Goal: Transaction & Acquisition: Purchase product/service

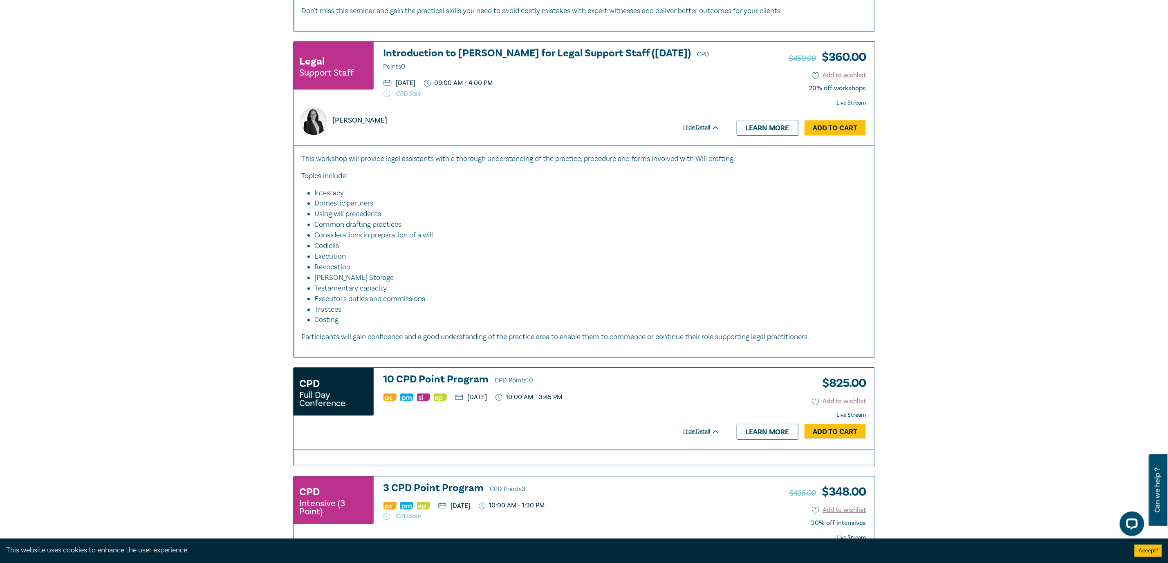
scroll to position [1656, 0]
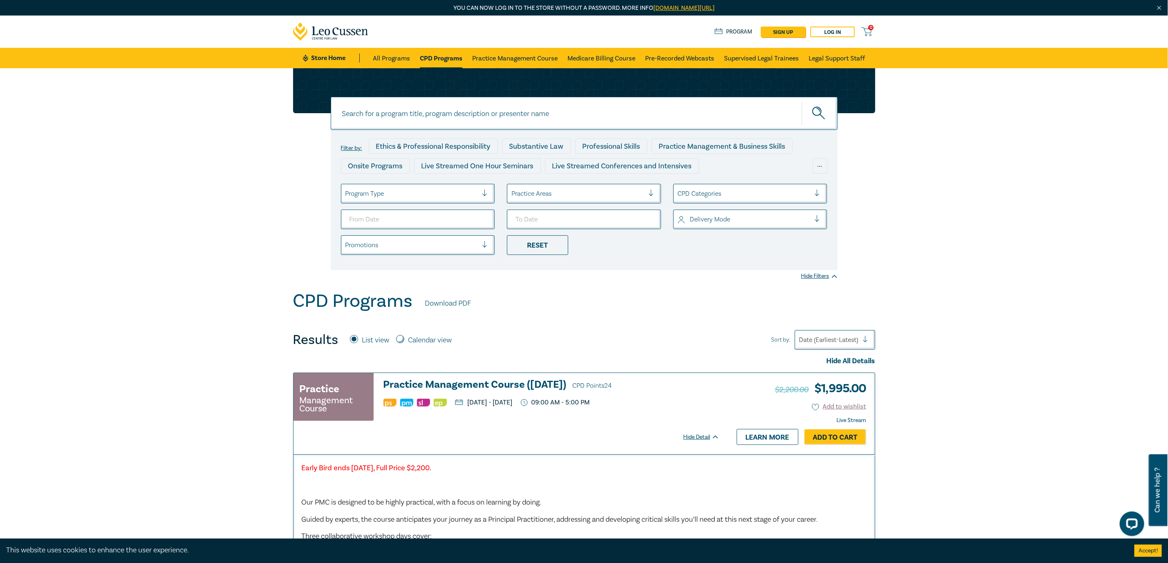
click at [430, 57] on link "CPD Programs" at bounding box center [441, 58] width 43 height 20
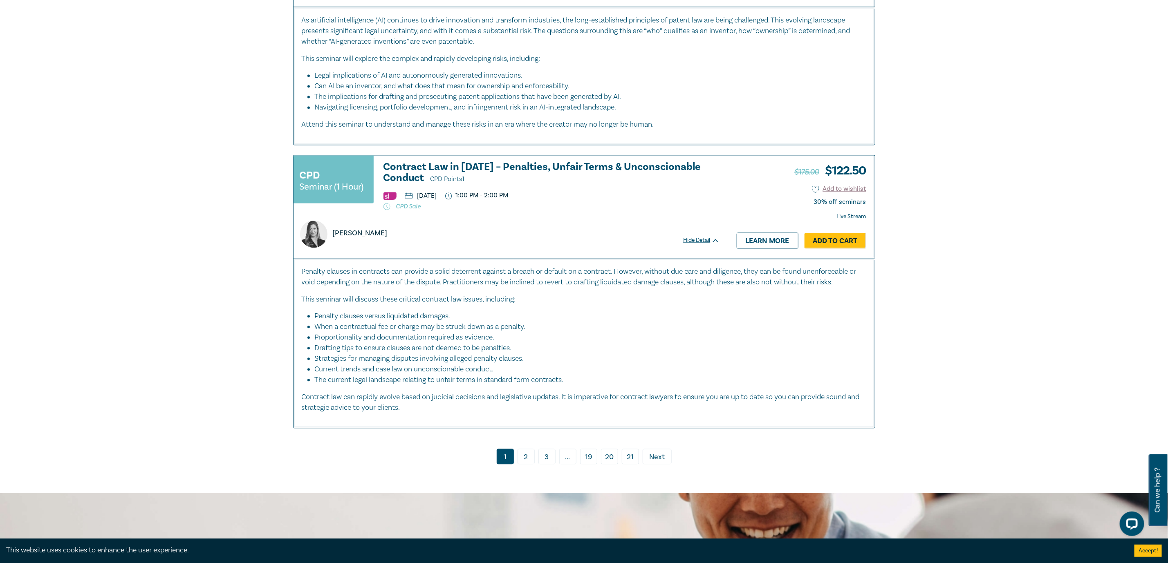
scroll to position [3741, 0]
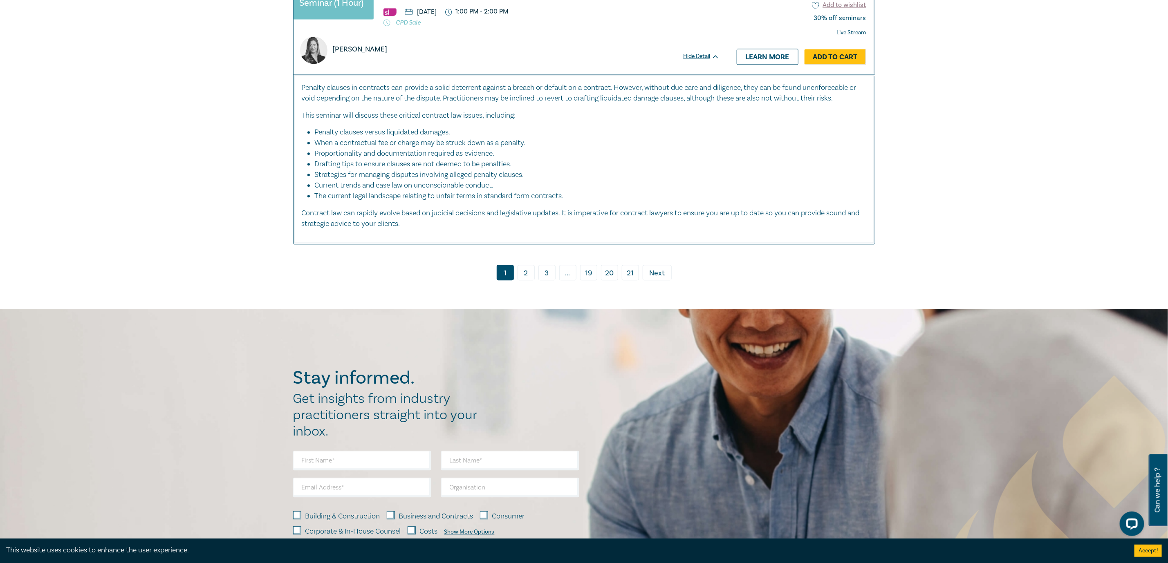
click at [633, 272] on link "21" at bounding box center [630, 273] width 17 height 16
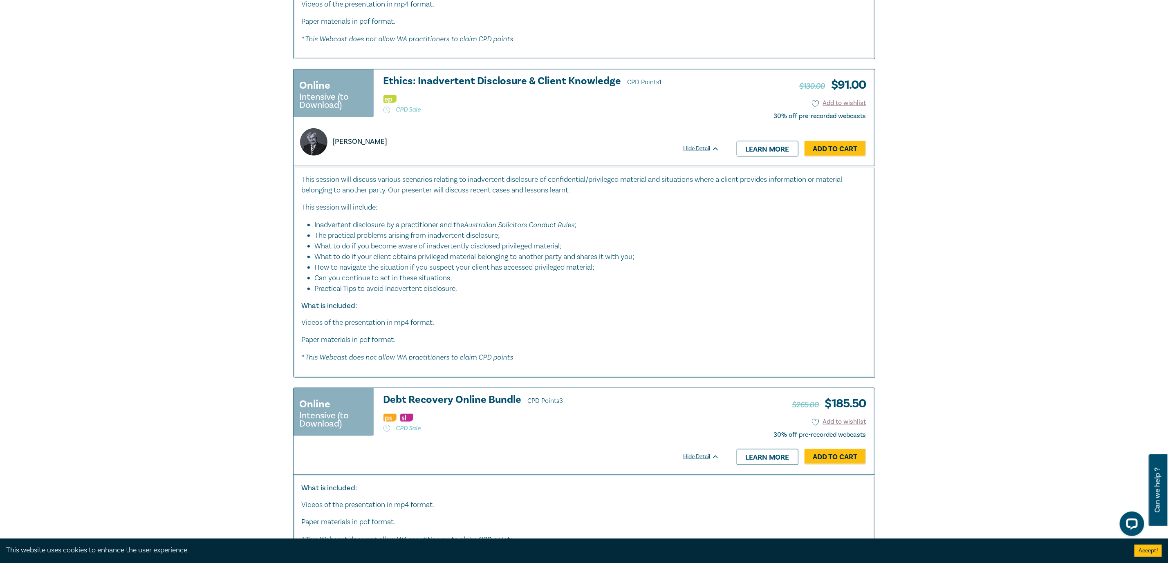
scroll to position [491, 0]
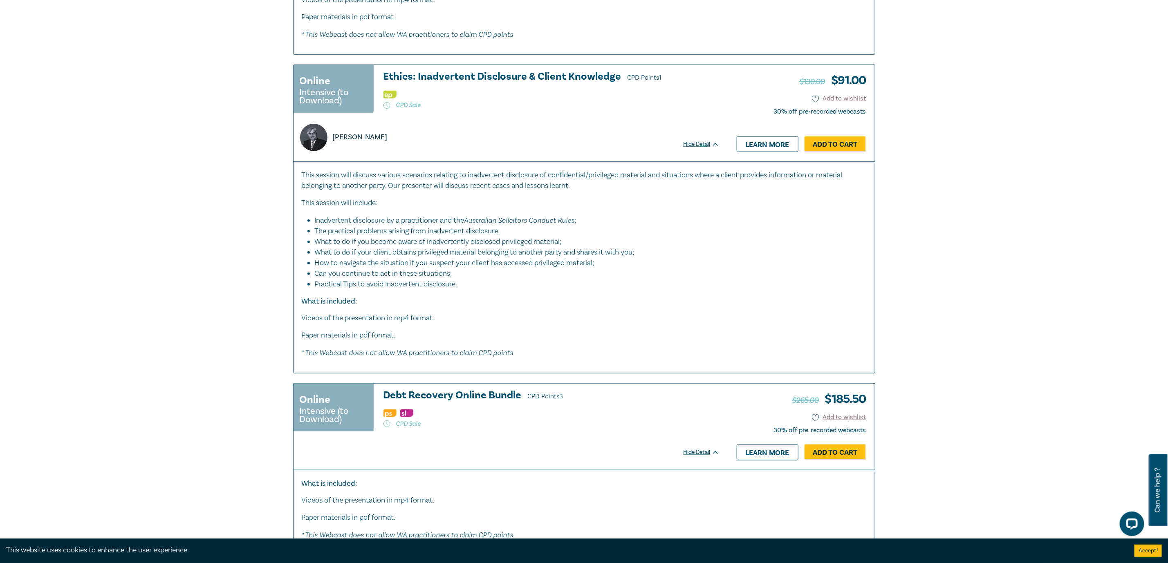
click at [551, 74] on h3 "Ethics: Inadvertent Disclosure & Client Knowledge CPD Points 1" at bounding box center [552, 77] width 336 height 12
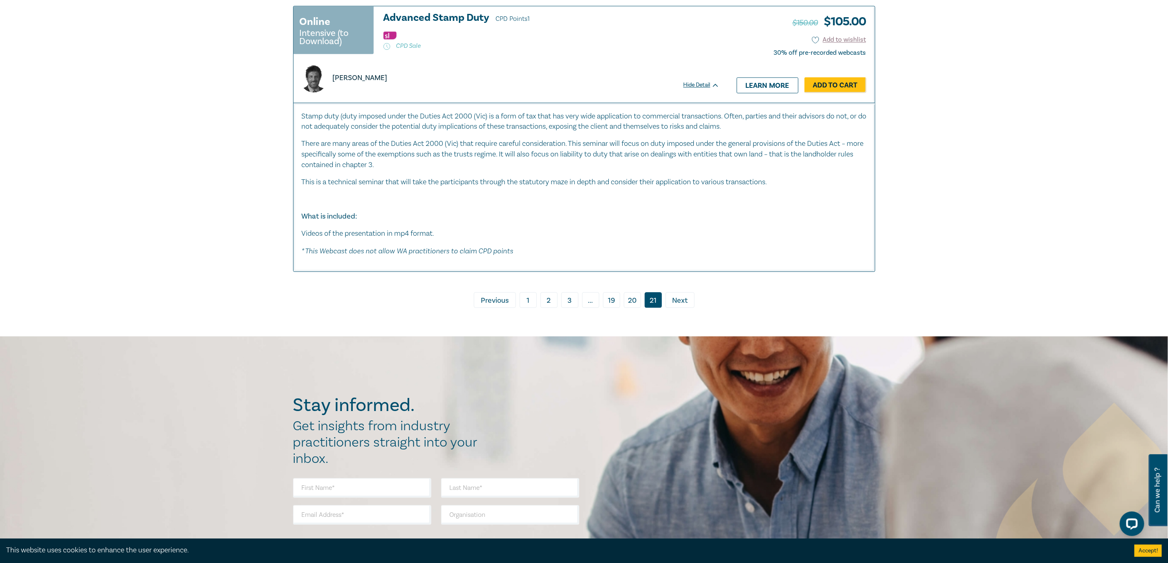
scroll to position [1503, 0]
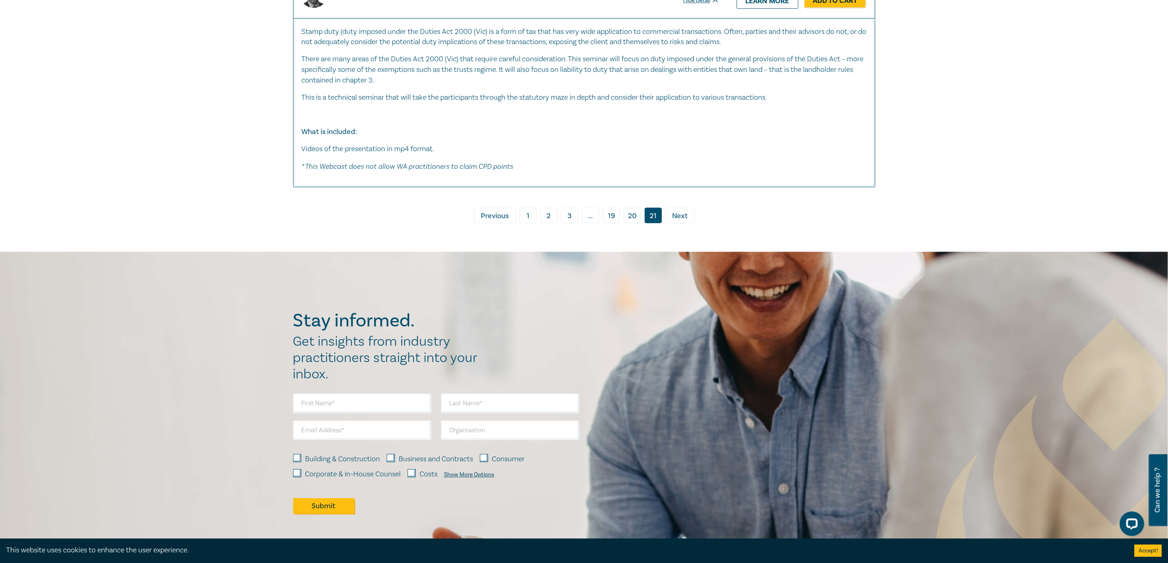
click at [607, 219] on link "19" at bounding box center [611, 216] width 17 height 16
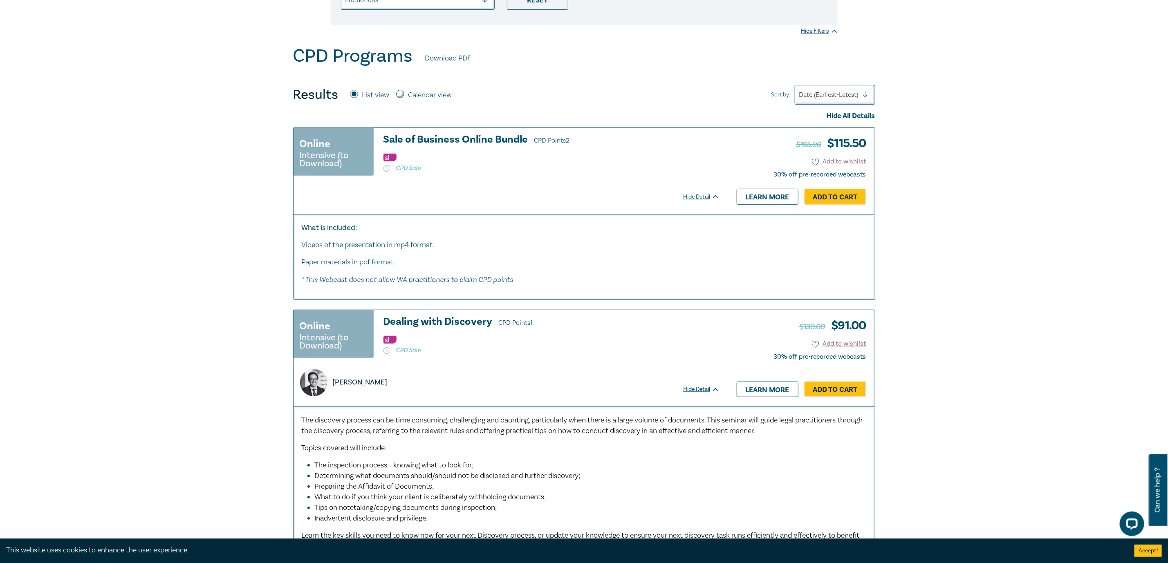
scroll to position [491, 0]
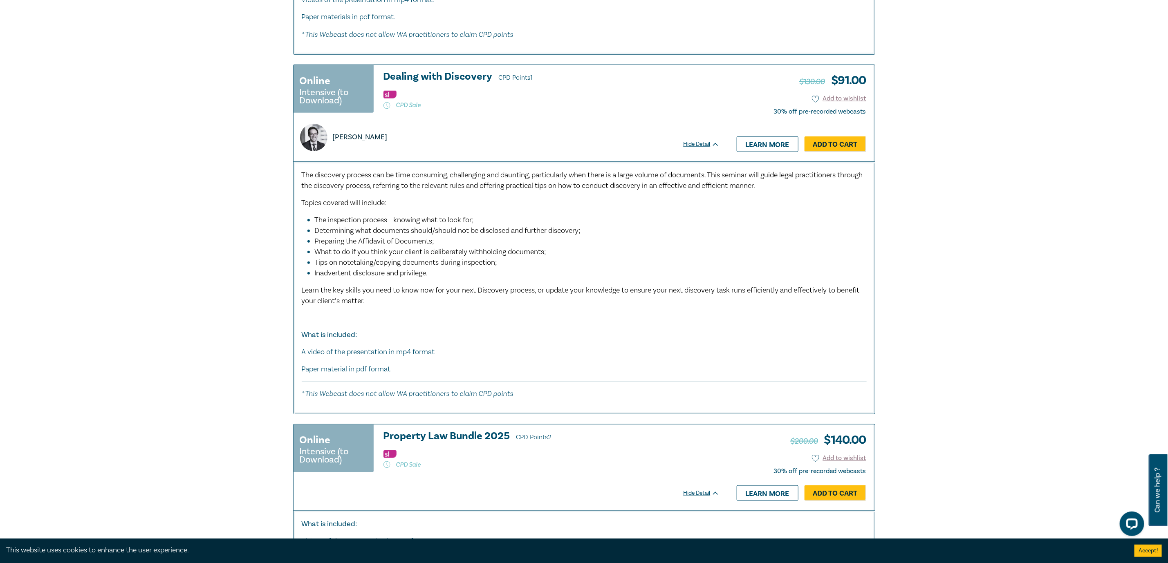
click at [473, 76] on h3 "Dealing with Discovery CPD Points 1" at bounding box center [552, 77] width 336 height 12
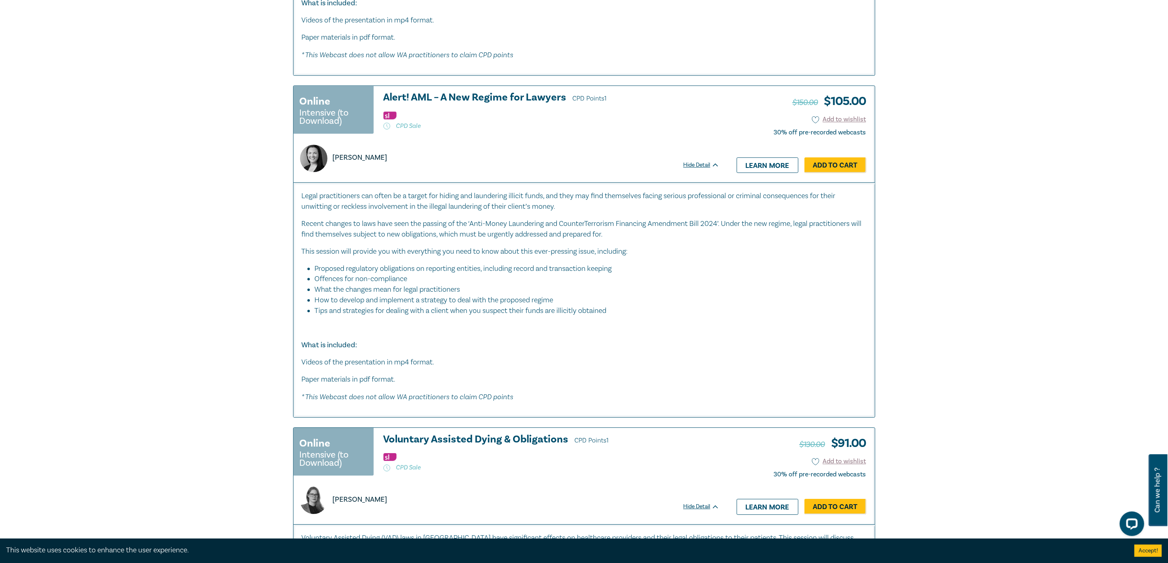
scroll to position [4202, 0]
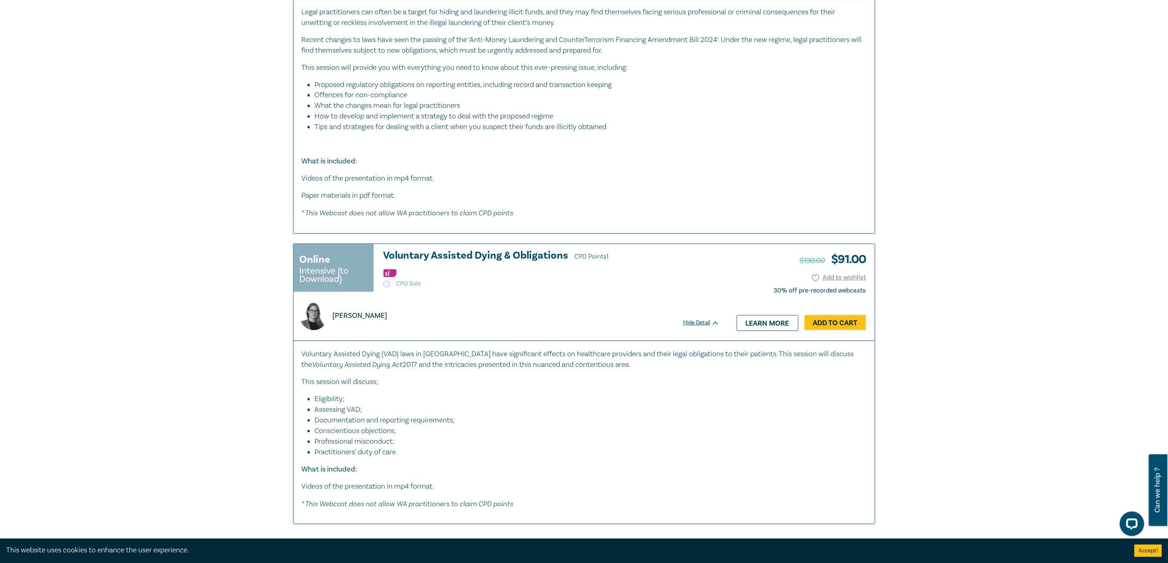
click at [455, 251] on div "Online Intensive (to Download) Voluntary Assisted Dying & Obligations CPD Point…" at bounding box center [511, 292] width 434 height 96
click at [454, 254] on h3 "Voluntary Assisted Dying & Obligations CPD Points 1" at bounding box center [552, 256] width 336 height 12
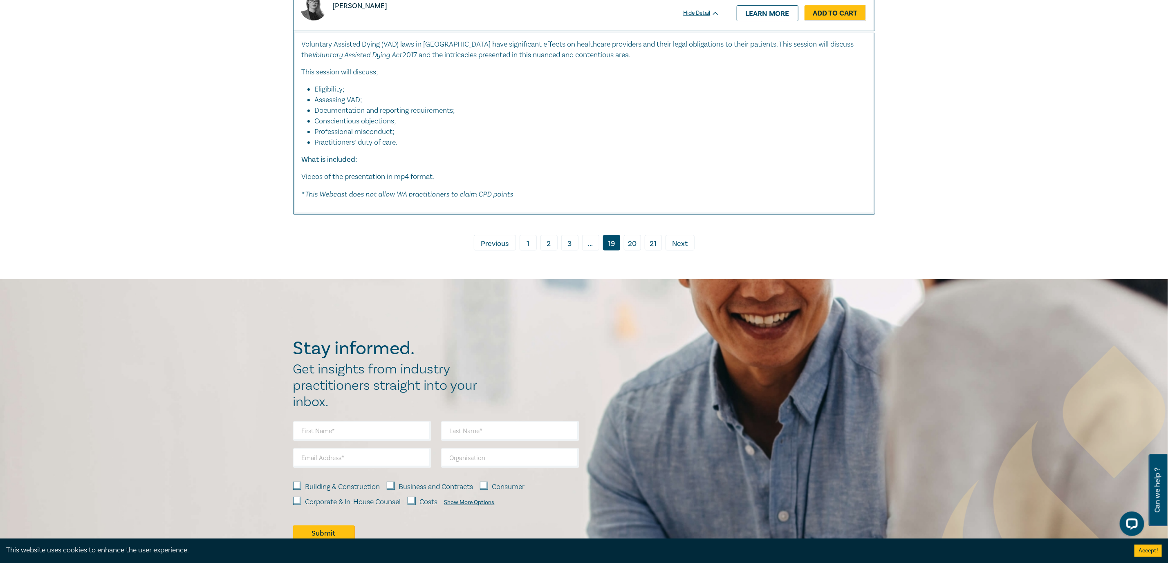
scroll to position [4631, 0]
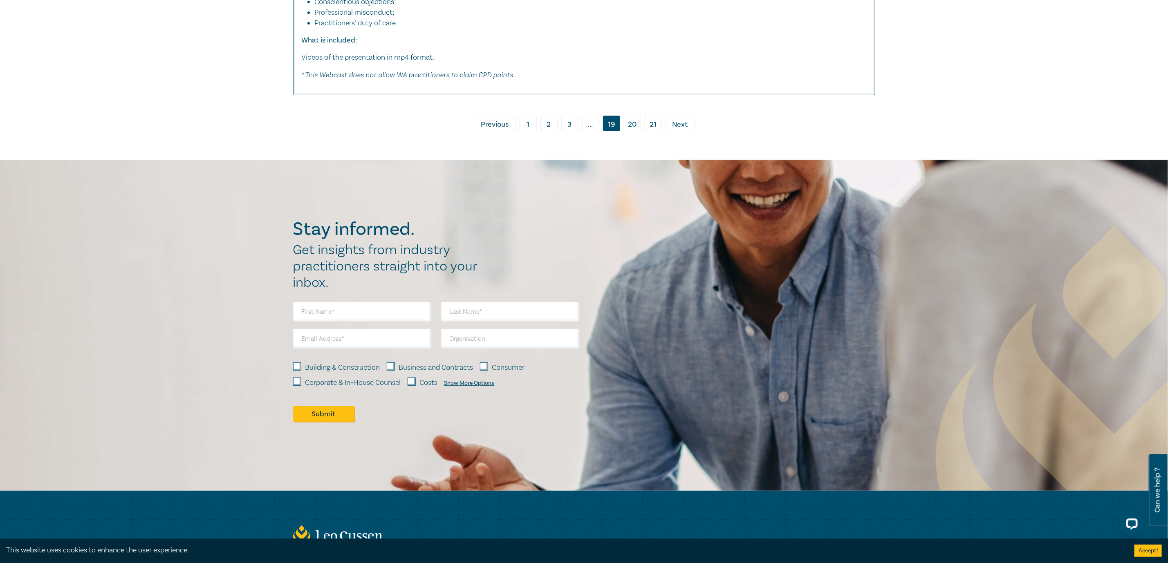
click at [590, 131] on span "..." at bounding box center [590, 124] width 17 height 16
click at [590, 126] on span "..." at bounding box center [590, 124] width 17 height 16
click at [494, 128] on span "Previous" at bounding box center [495, 124] width 28 height 11
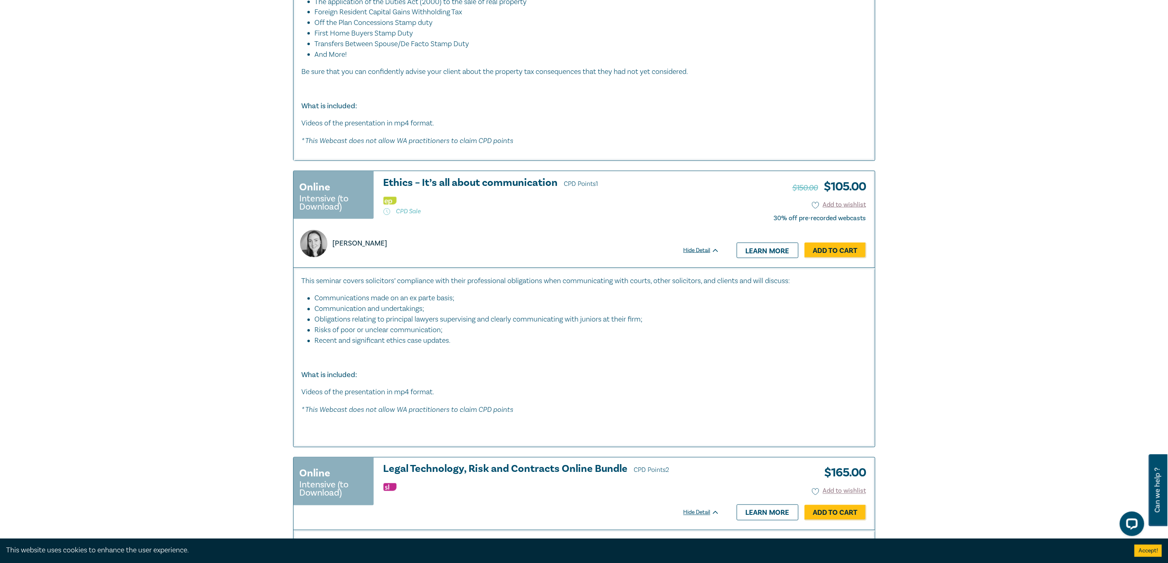
scroll to position [1043, 0]
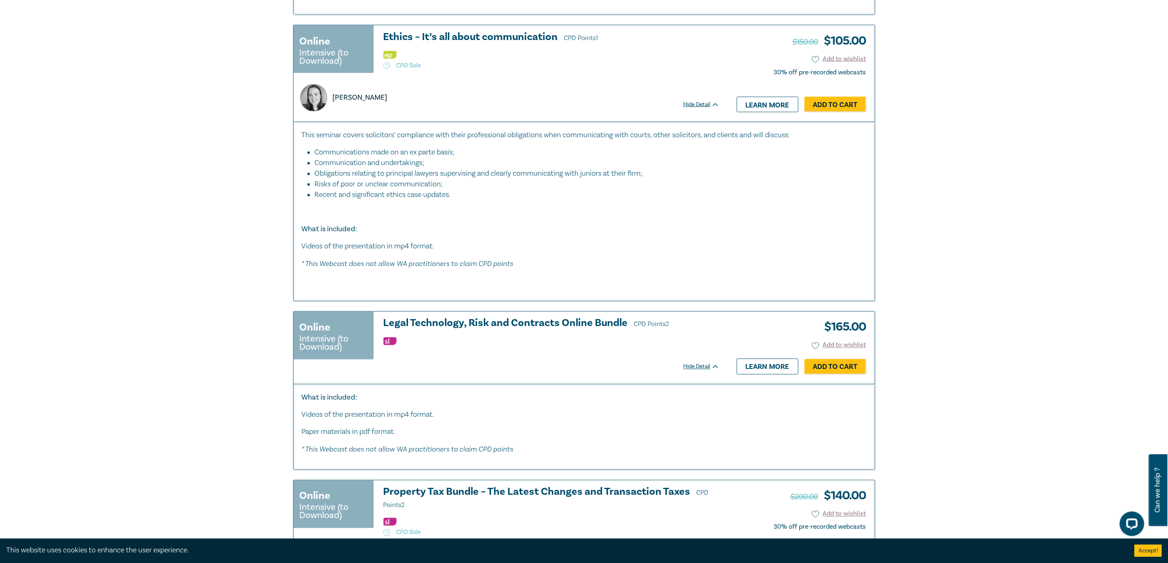
click at [510, 324] on h3 "Legal Technology, Risk and Contracts Online Bundle CPD Points 2" at bounding box center [552, 324] width 336 height 12
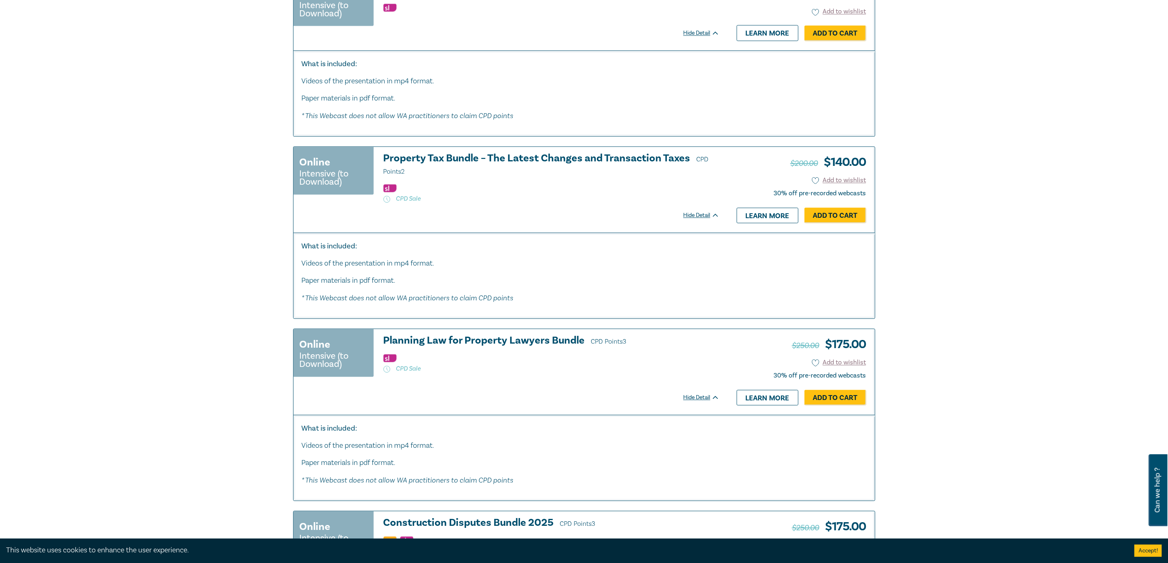
scroll to position [1351, 0]
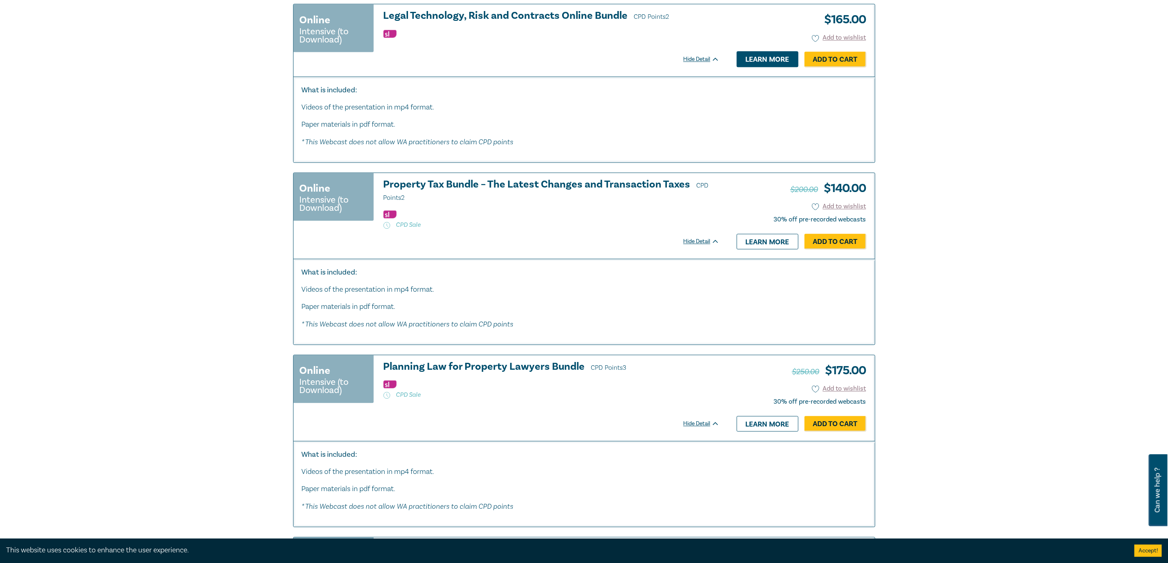
click at [780, 61] on link "Learn more" at bounding box center [768, 59] width 62 height 16
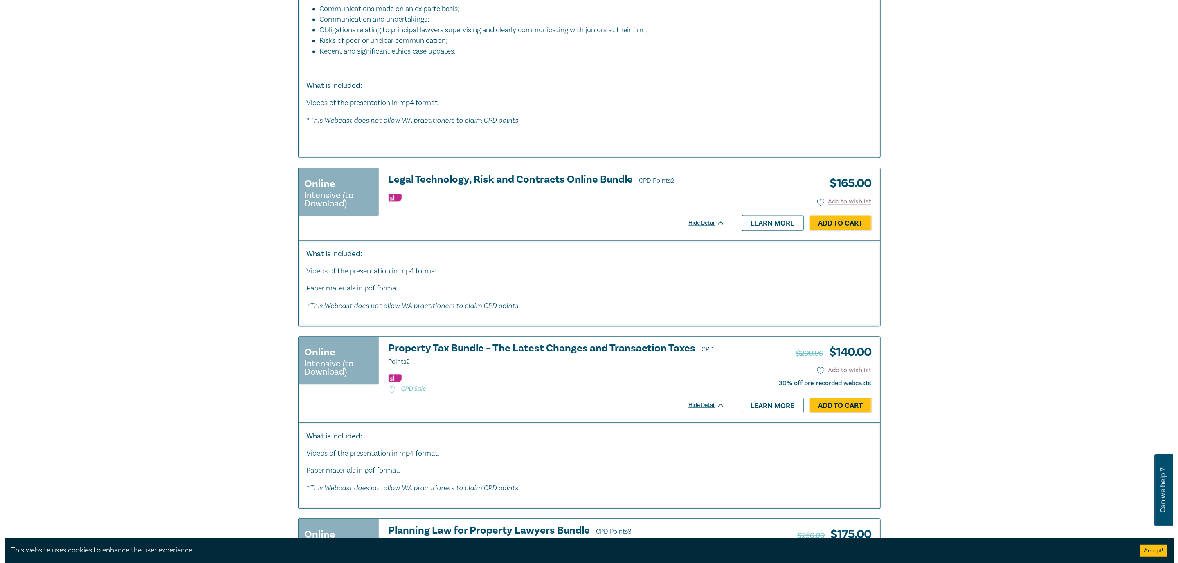
scroll to position [1289, 0]
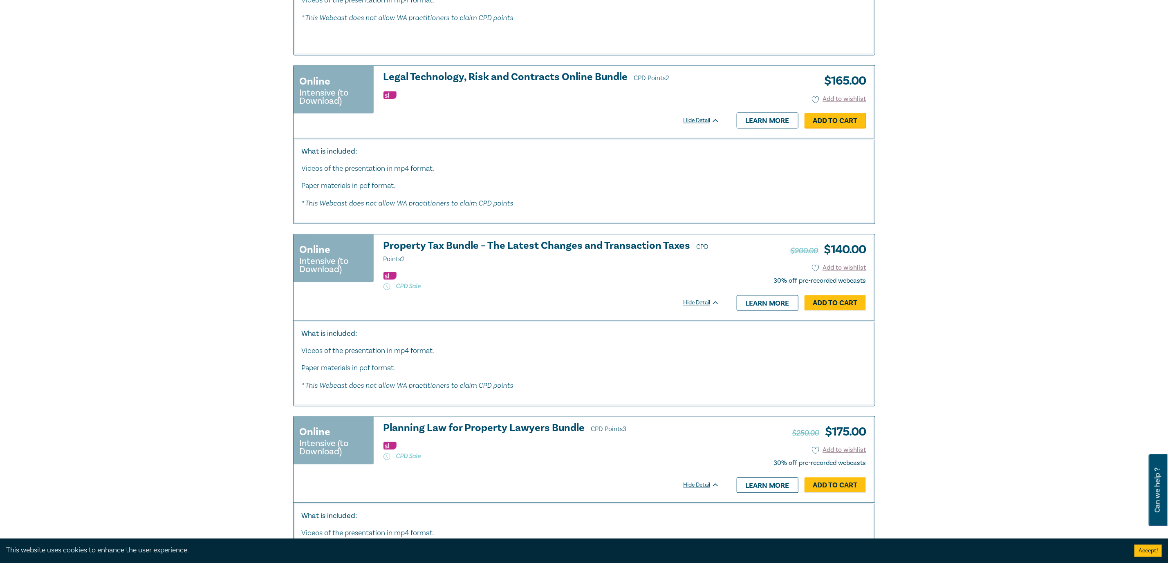
click at [839, 121] on link "Add to Cart" at bounding box center [836, 121] width 62 height 16
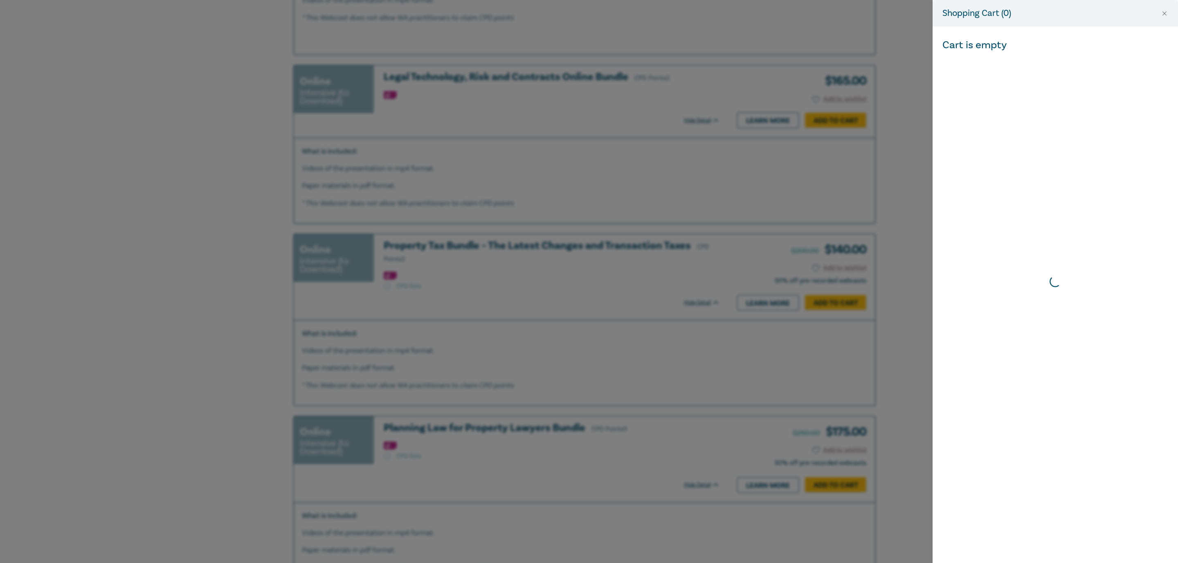
scroll to position [0, 0]
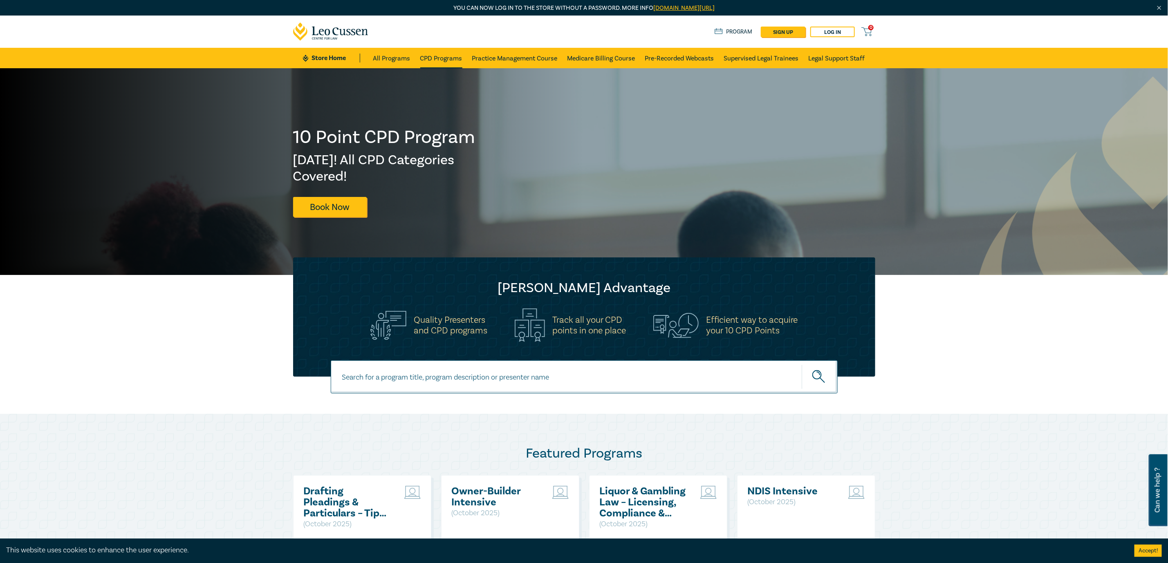
click at [442, 53] on link "CPD Programs" at bounding box center [441, 58] width 42 height 20
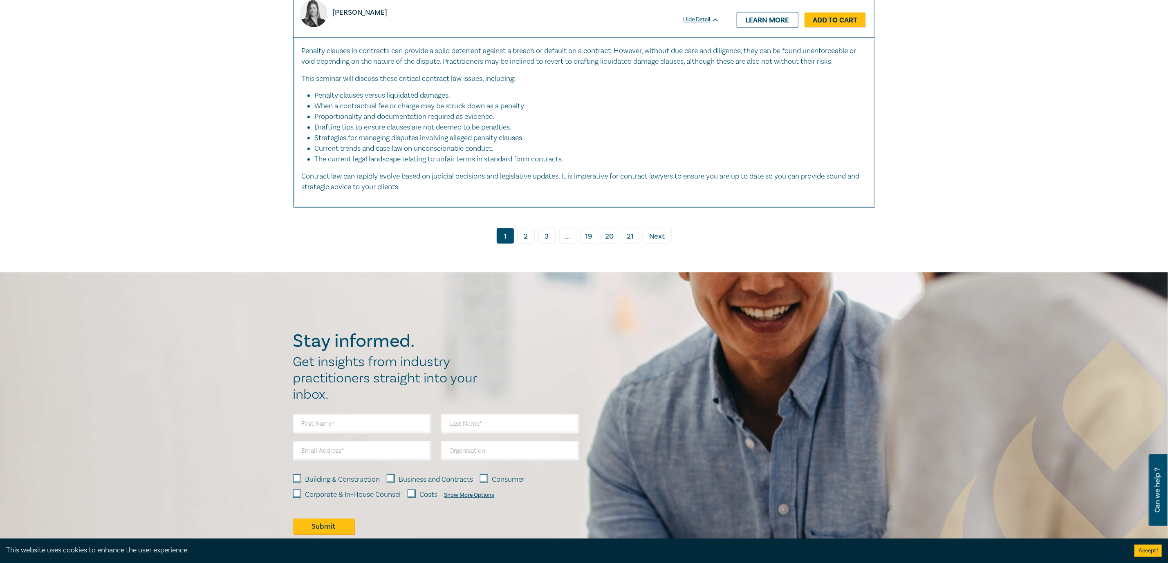
scroll to position [3925, 0]
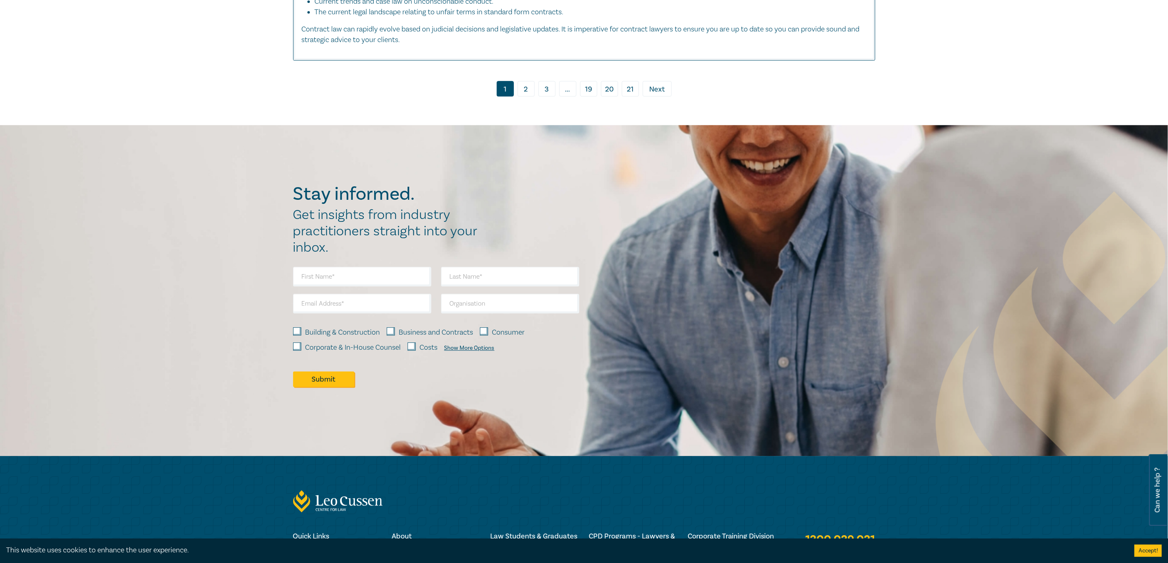
click at [590, 89] on link "19" at bounding box center [588, 89] width 17 height 16
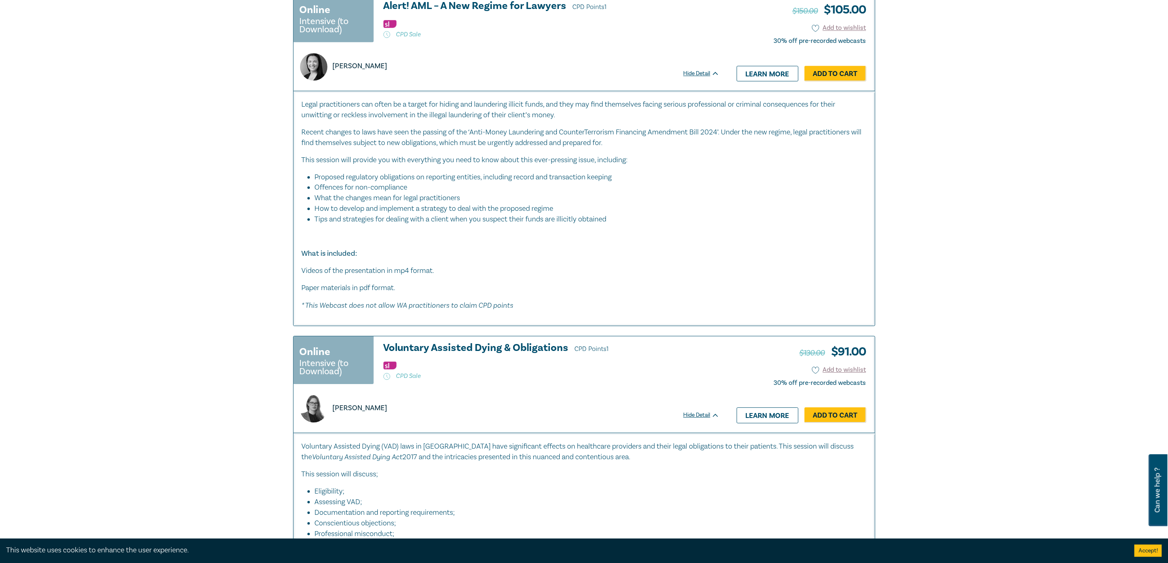
scroll to position [4477, 0]
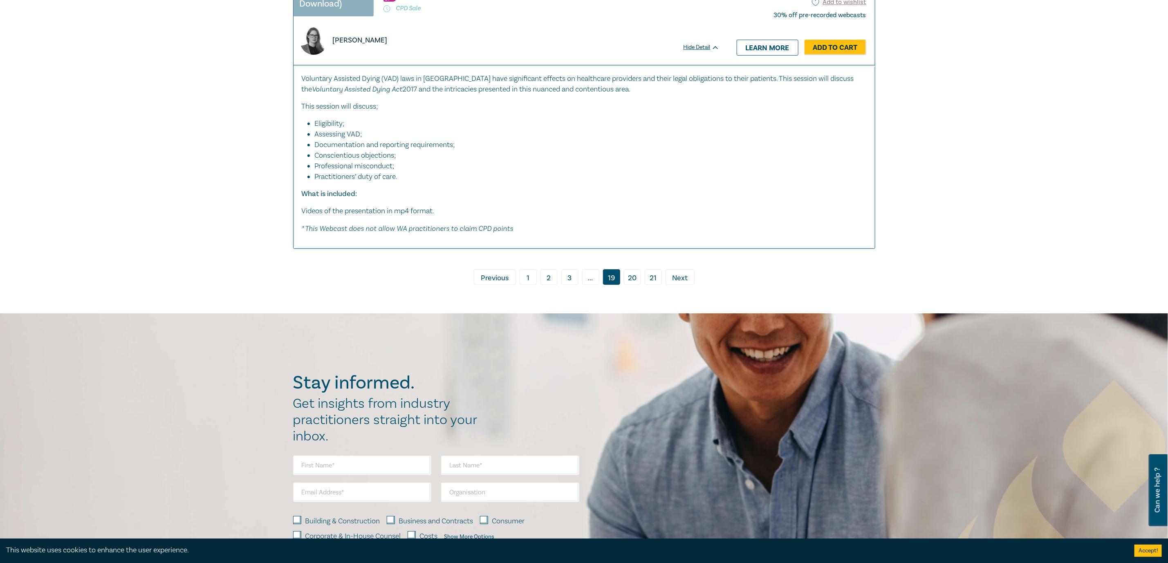
click at [481, 280] on span "Previous" at bounding box center [495, 278] width 28 height 11
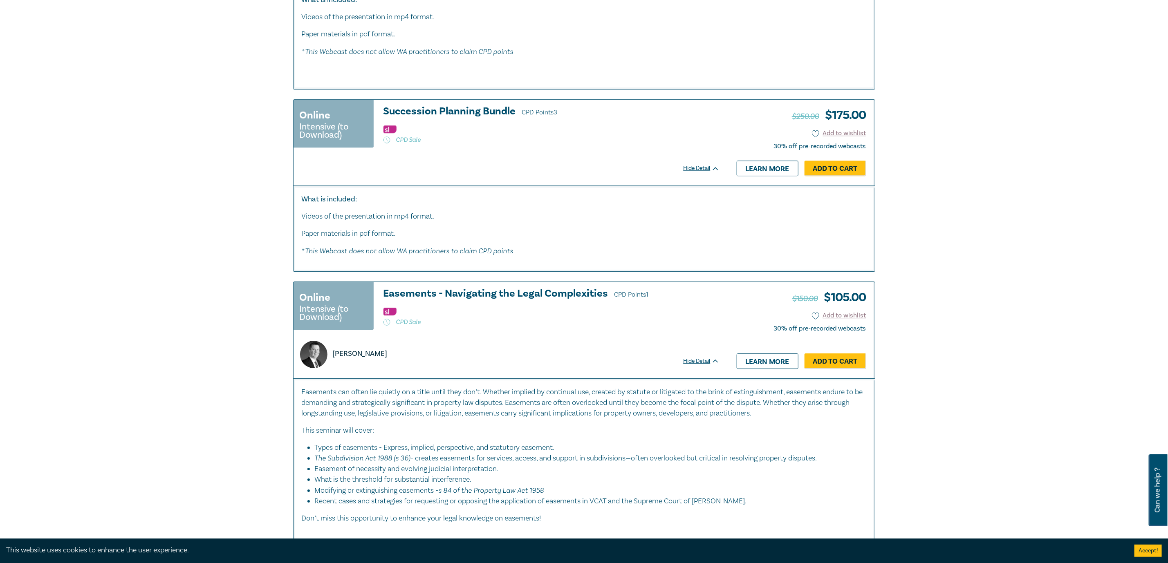
scroll to position [4232, 0]
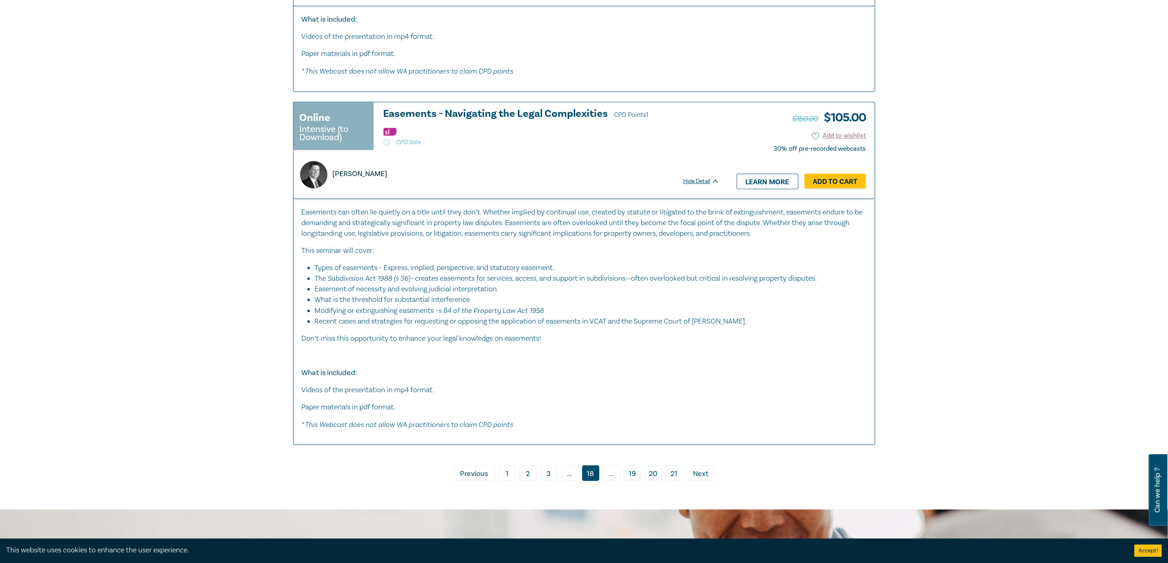
click at [466, 480] on span "Previous" at bounding box center [474, 474] width 28 height 11
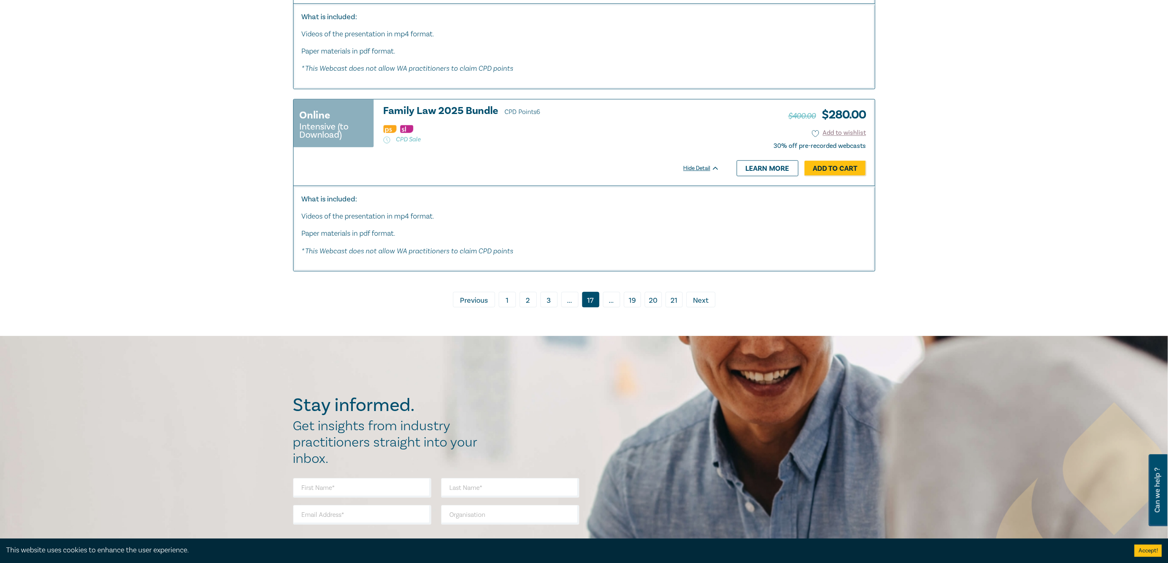
scroll to position [4171, 0]
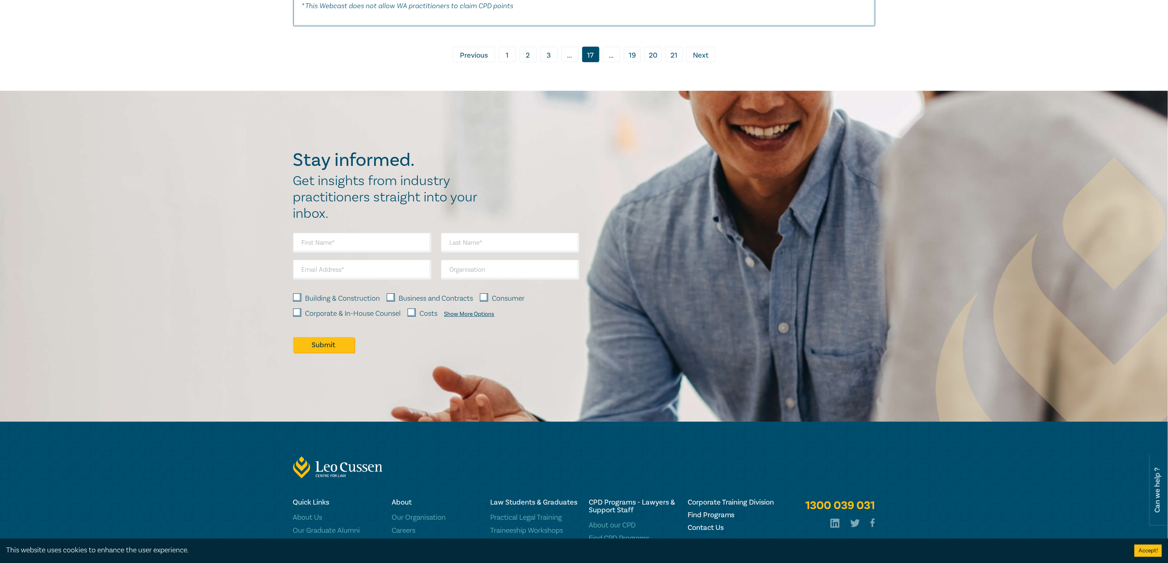
click at [471, 61] on span "Previous" at bounding box center [474, 55] width 28 height 11
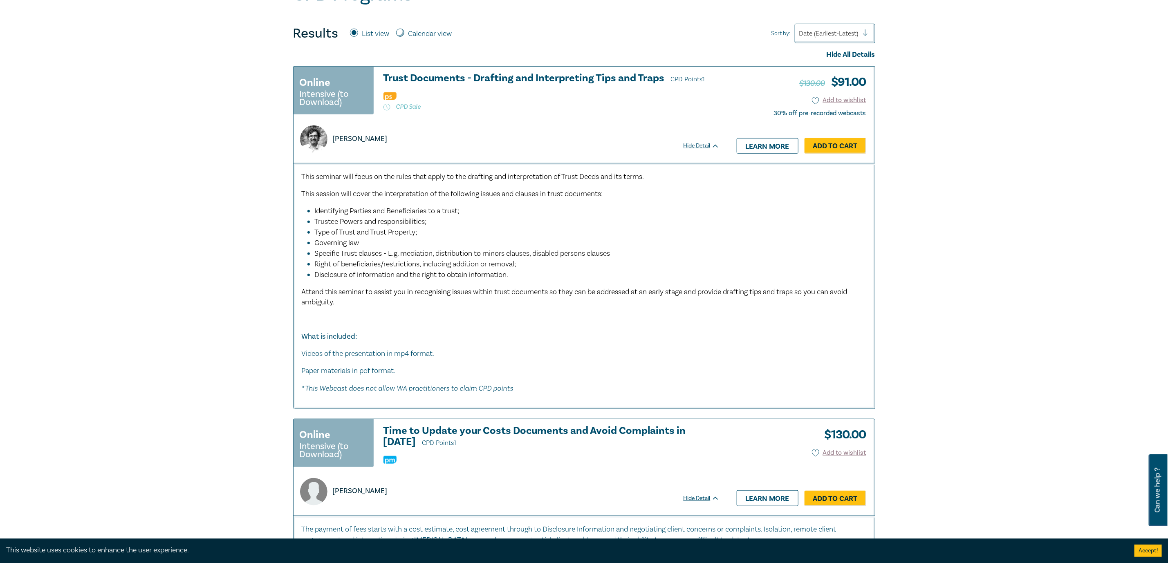
scroll to position [613, 0]
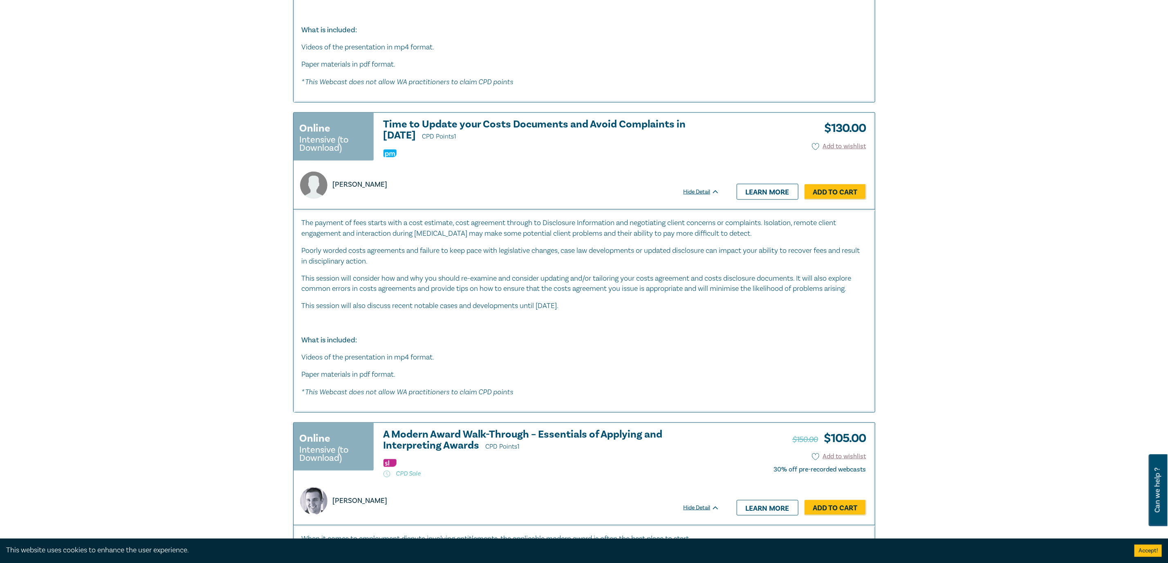
click at [583, 123] on h3 "Time to Update your Costs Documents and Avoid Complaints in 2022 CPD Points 1" at bounding box center [552, 130] width 336 height 23
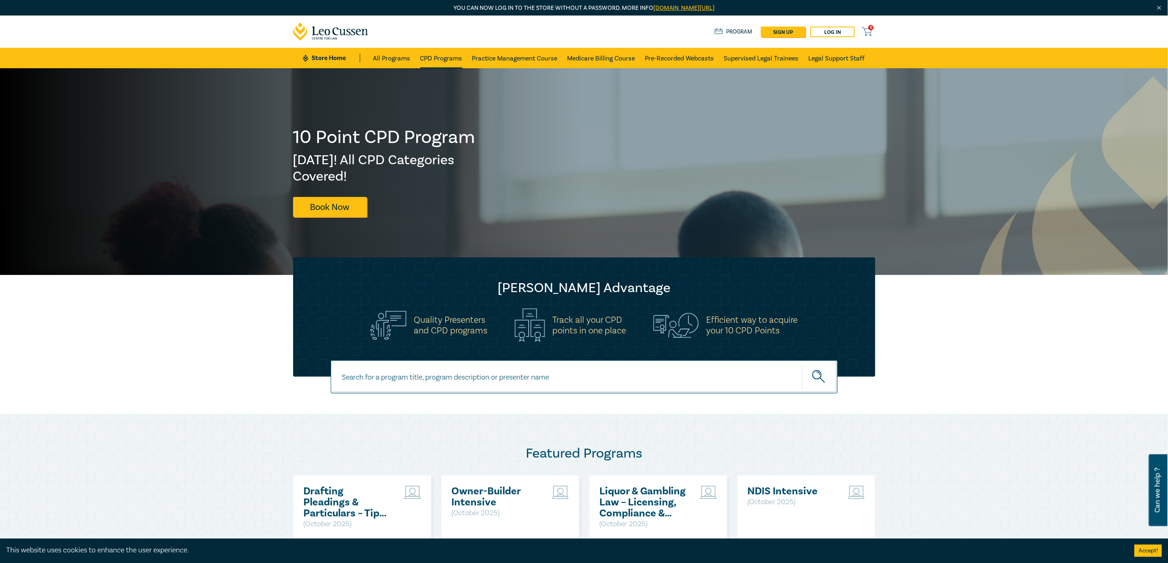
click at [435, 56] on link "CPD Programs" at bounding box center [441, 58] width 42 height 20
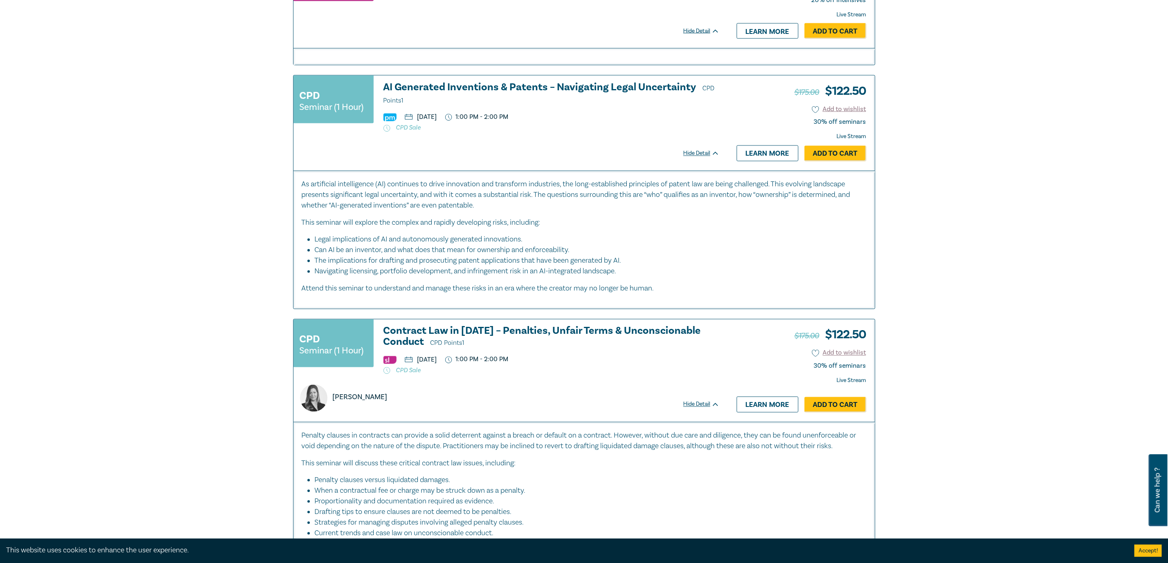
scroll to position [3619, 0]
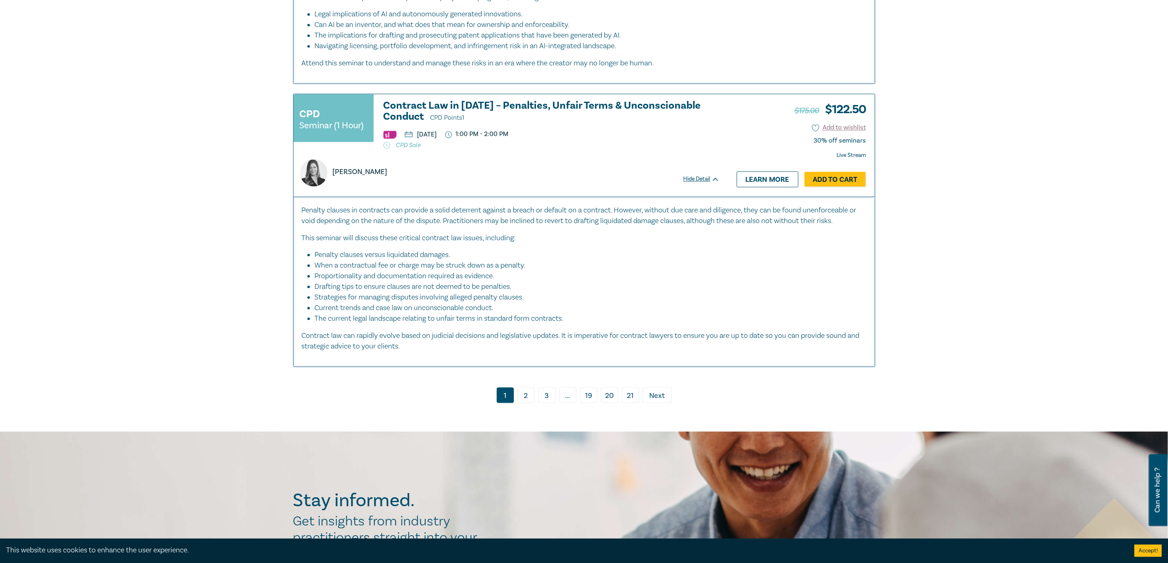
click at [584, 397] on link "19" at bounding box center [588, 396] width 17 height 16
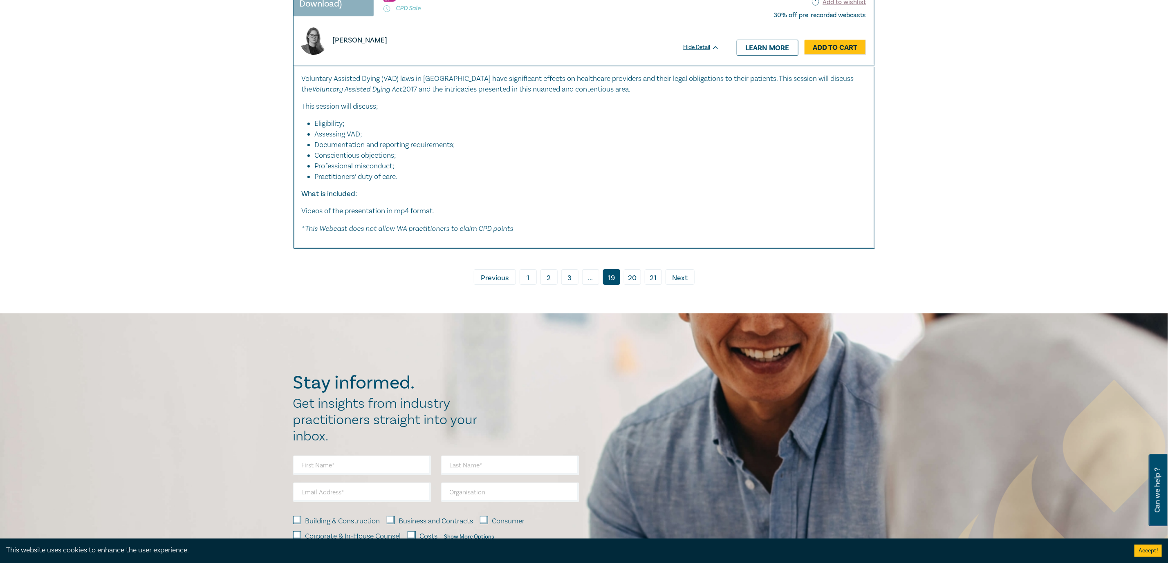
scroll to position [4600, 0]
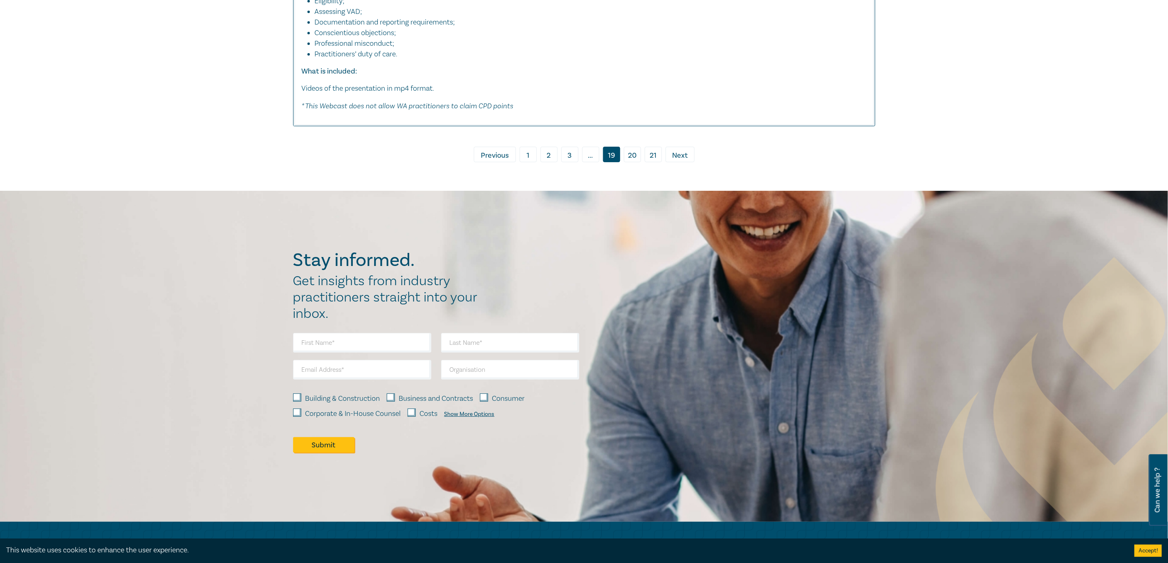
click at [498, 157] on span "Previous" at bounding box center [495, 155] width 28 height 11
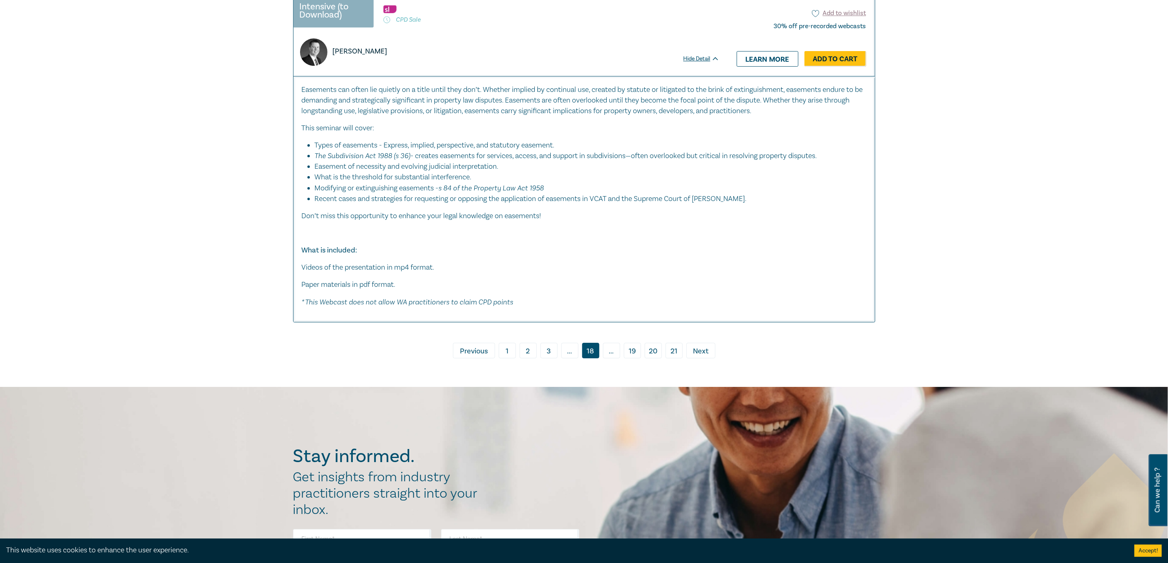
scroll to position [4661, 0]
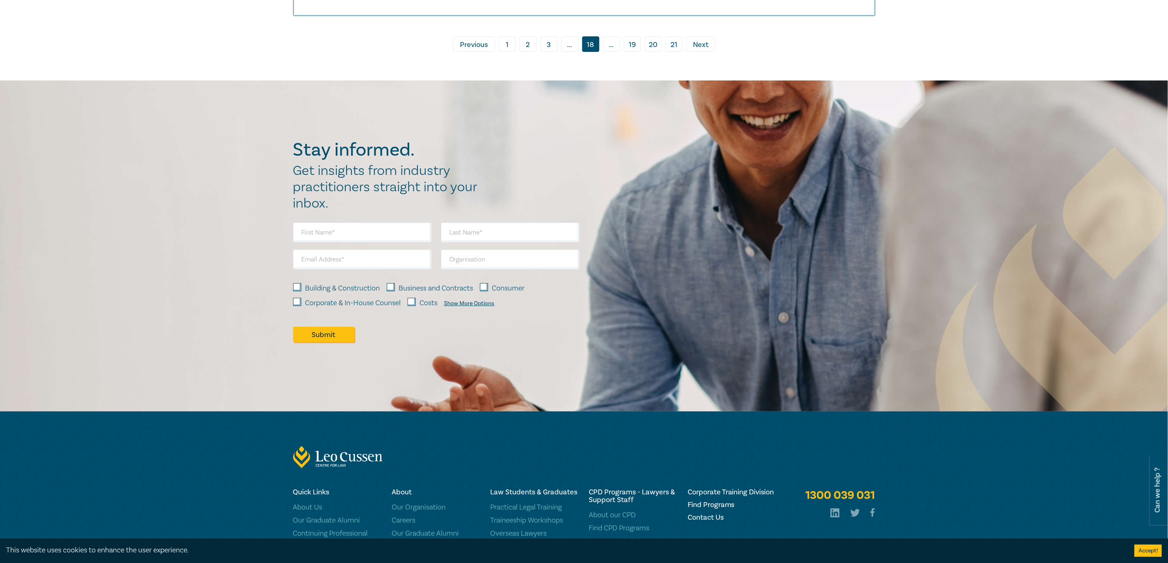
click at [458, 52] on link "‹ Previous" at bounding box center [474, 44] width 42 height 16
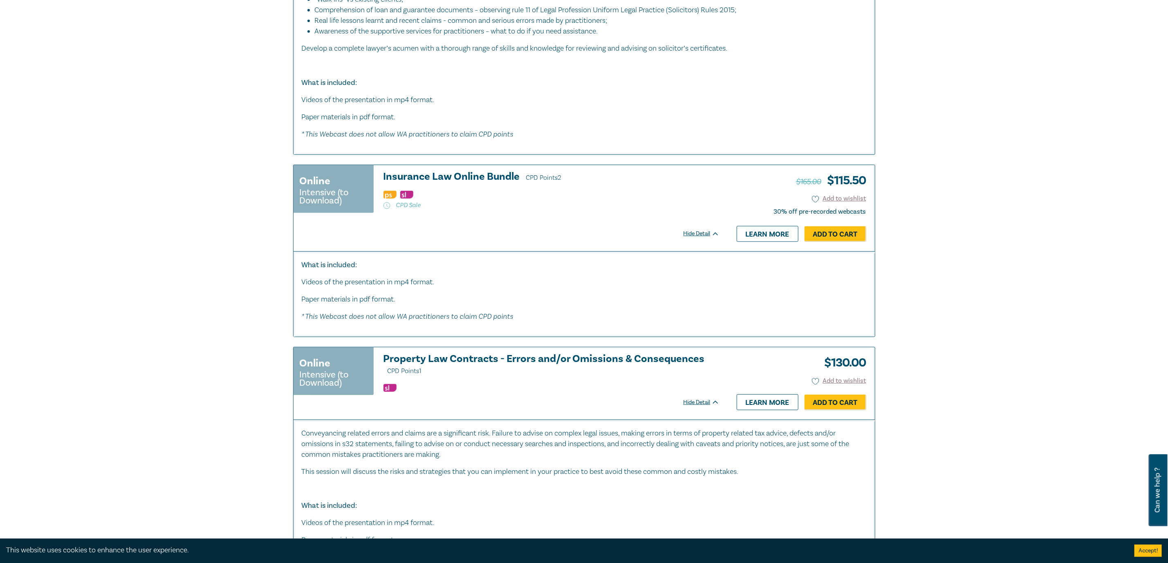
scroll to position [2821, 0]
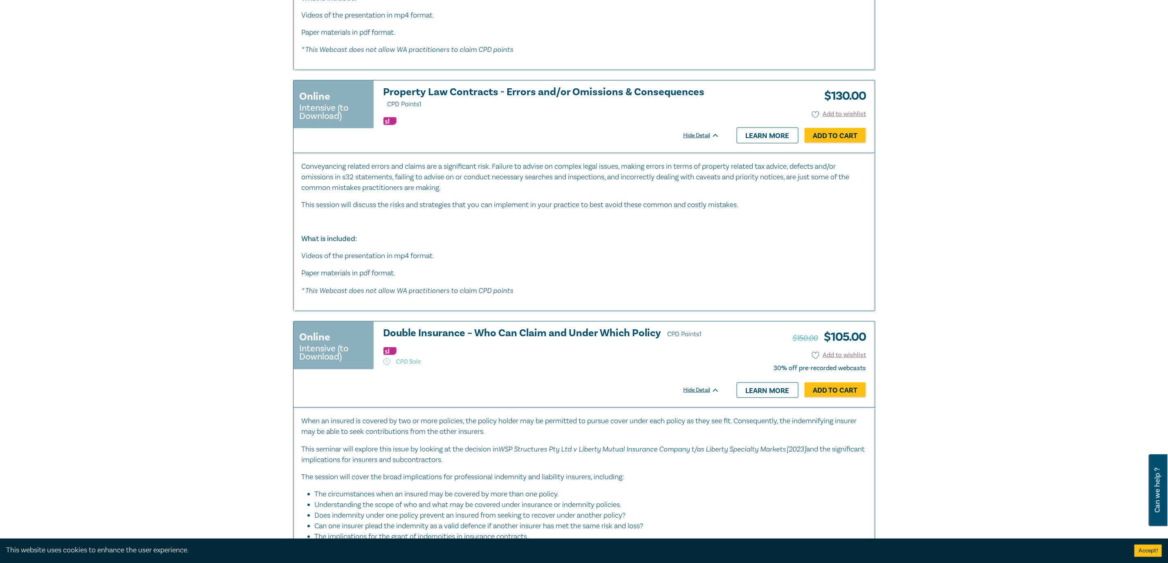
click at [596, 97] on h3 "Property Law Contracts - Errors and/or Omissions & Consequences CPD Points 1" at bounding box center [552, 98] width 336 height 23
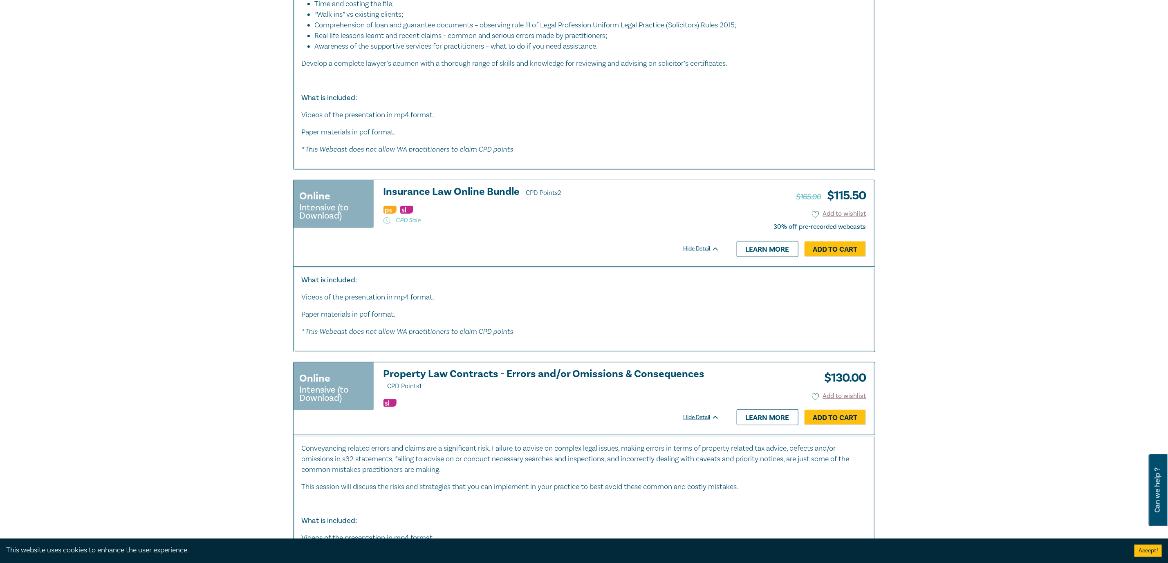
scroll to position [2639, 0]
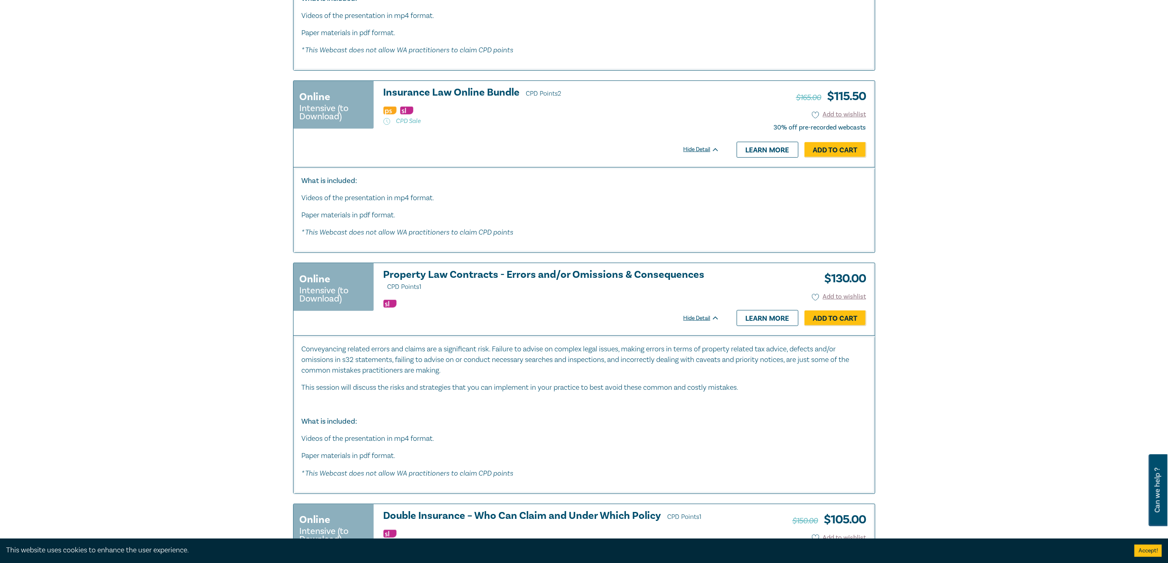
click at [602, 275] on h3 "Property Law Contracts - Errors and/or Omissions & Consequences CPD Points 1" at bounding box center [552, 280] width 336 height 23
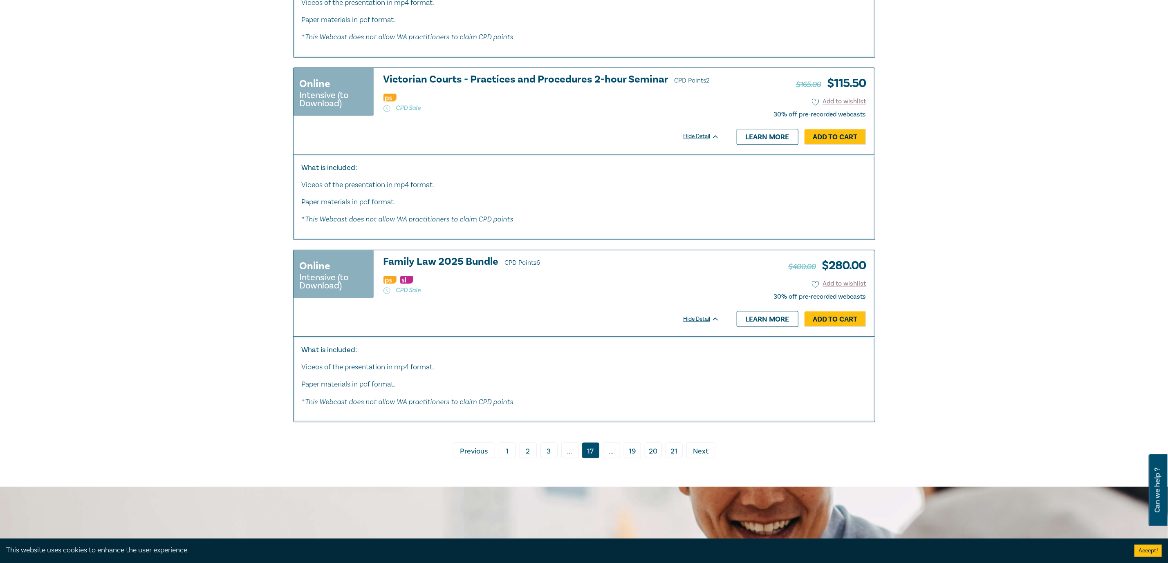
scroll to position [3956, 0]
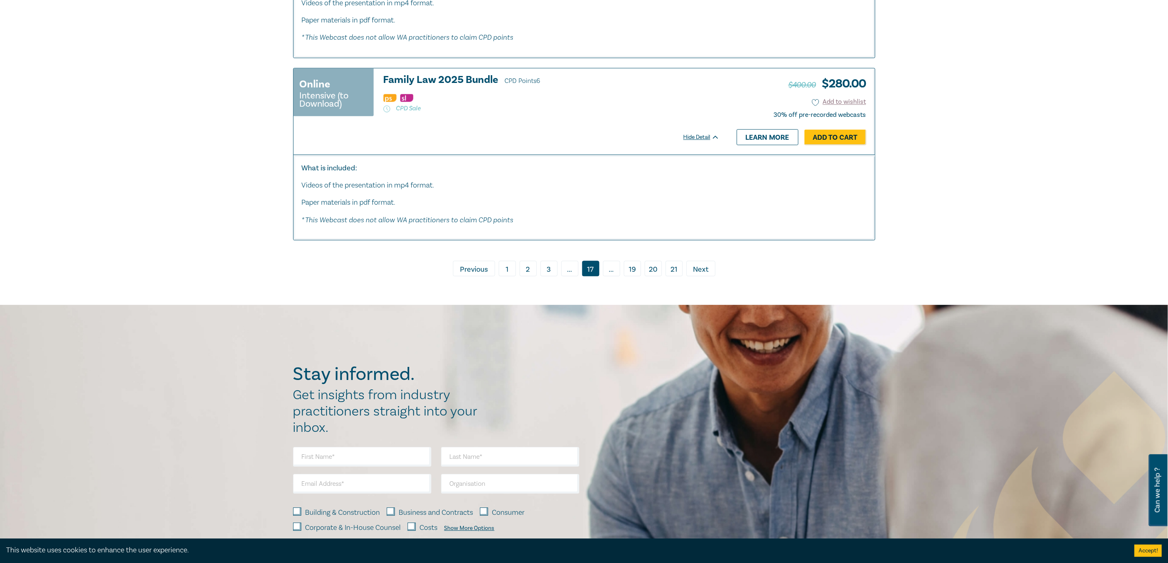
click at [473, 275] on span "Previous" at bounding box center [474, 270] width 28 height 11
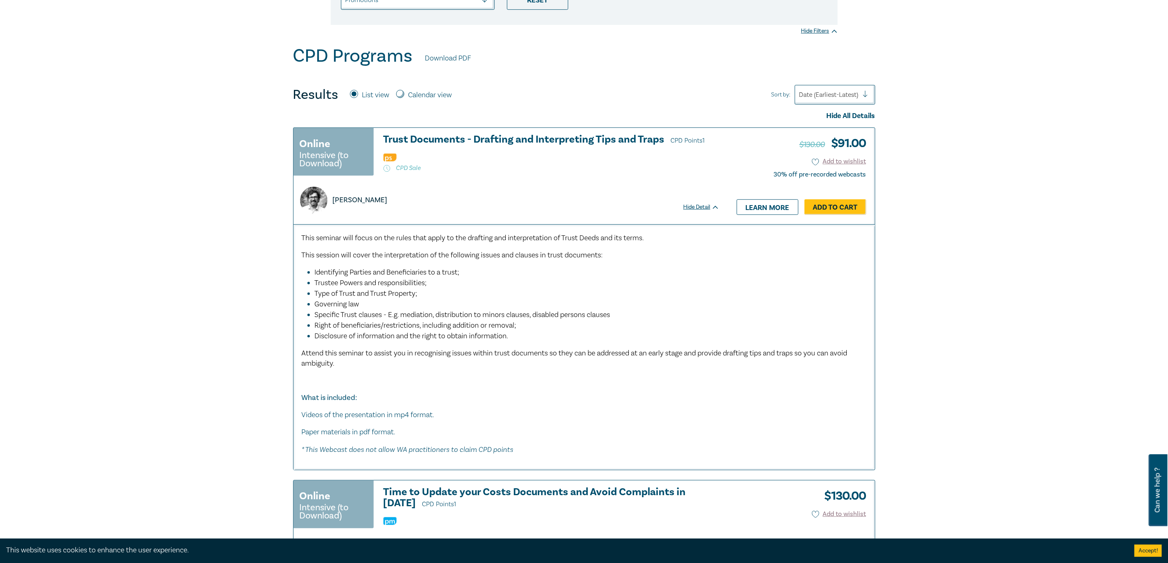
scroll to position [552, 0]
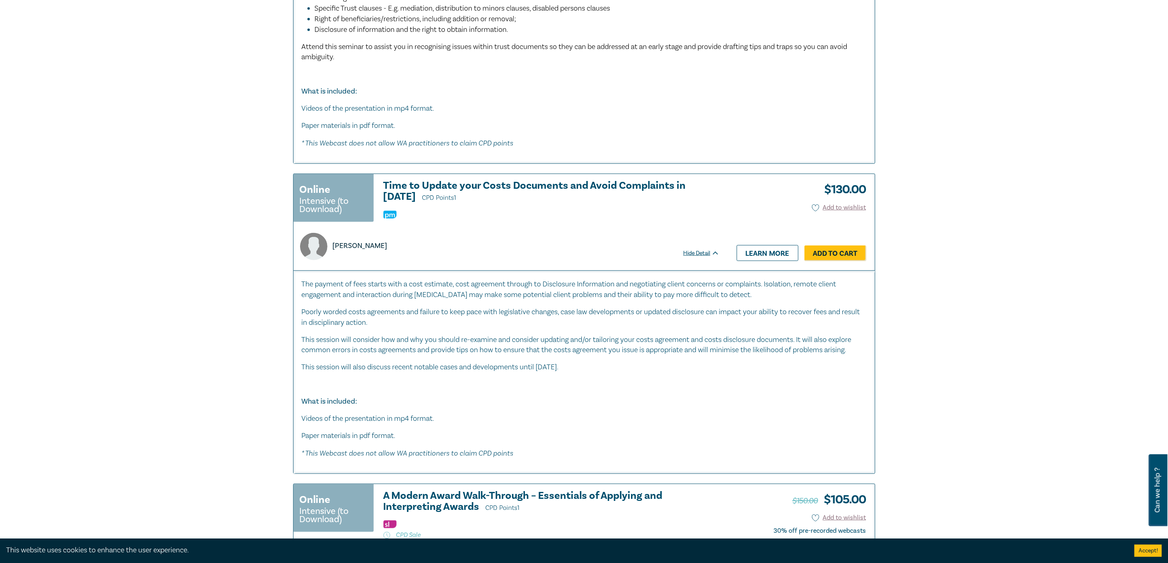
click at [589, 188] on h3 "Time to Update your Costs Documents and Avoid Complaints in 2022 CPD Points 1" at bounding box center [552, 191] width 336 height 23
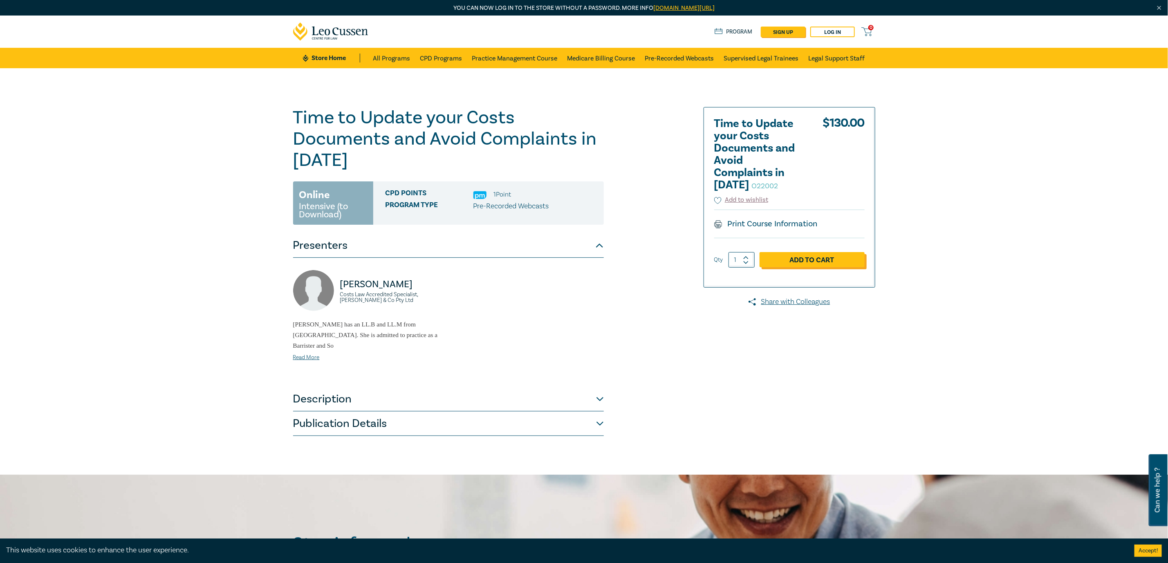
click at [811, 263] on link "Add to Cart" at bounding box center [812, 260] width 105 height 16
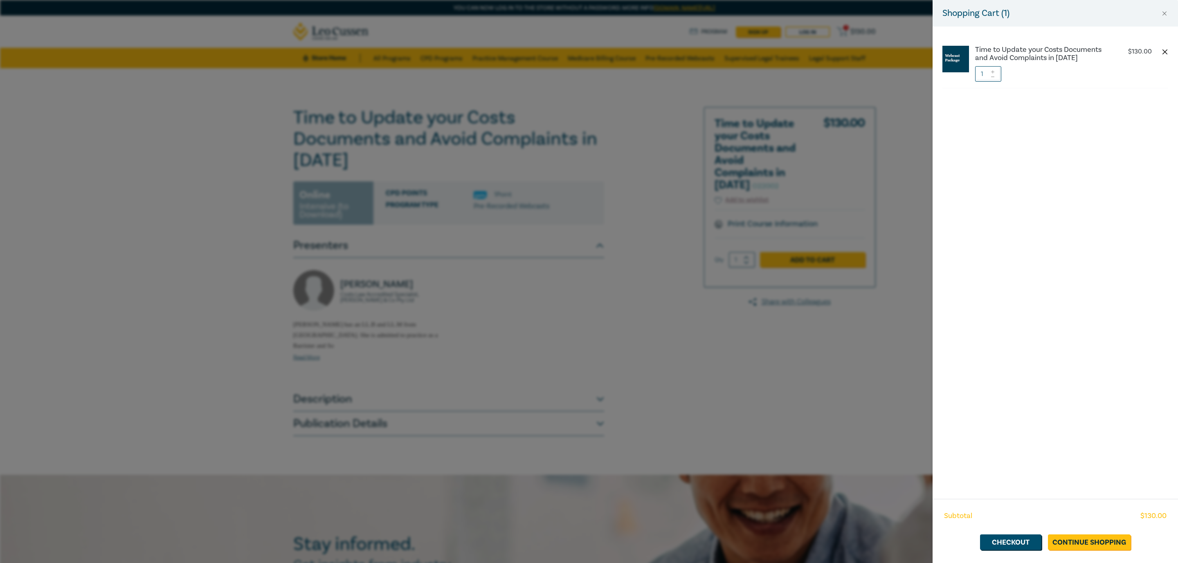
click at [1163, 53] on button "button" at bounding box center [1164, 52] width 7 height 7
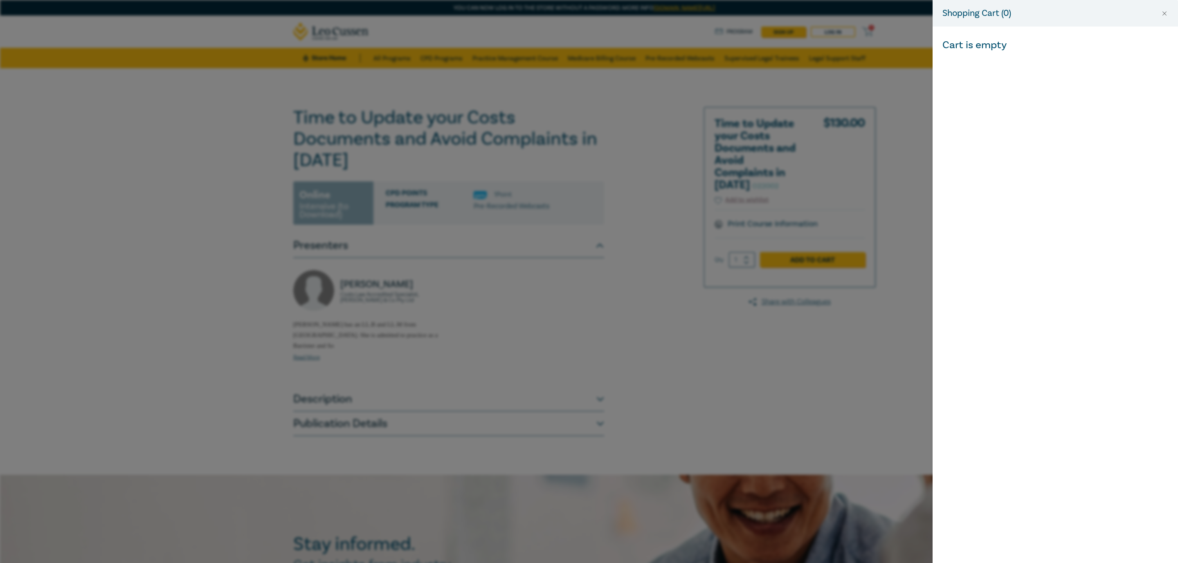
click at [632, 296] on div "Shopping Cart ( 0 ) Cart is empty" at bounding box center [589, 281] width 1178 height 563
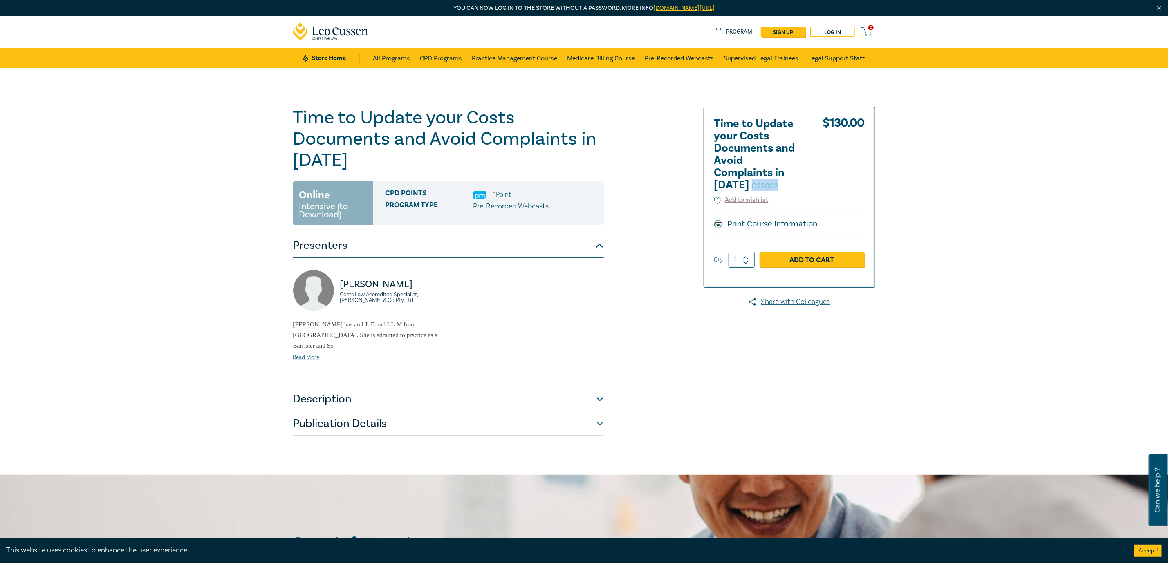
drag, startPoint x: 783, startPoint y: 189, endPoint x: 746, endPoint y: 185, distance: 37.0
click at [746, 185] on h2 "Time to Update your Costs Documents and Avoid Complaints in 2022 O22002" at bounding box center [759, 155] width 90 height 74
copy small "O22002"
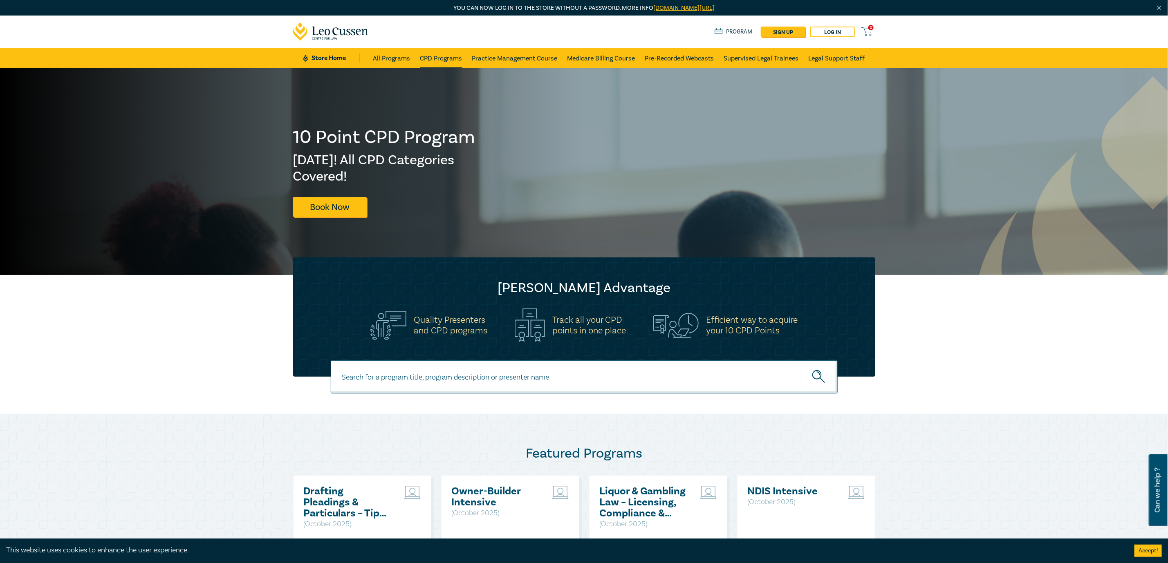
click at [443, 49] on link "CPD Programs" at bounding box center [441, 58] width 42 height 20
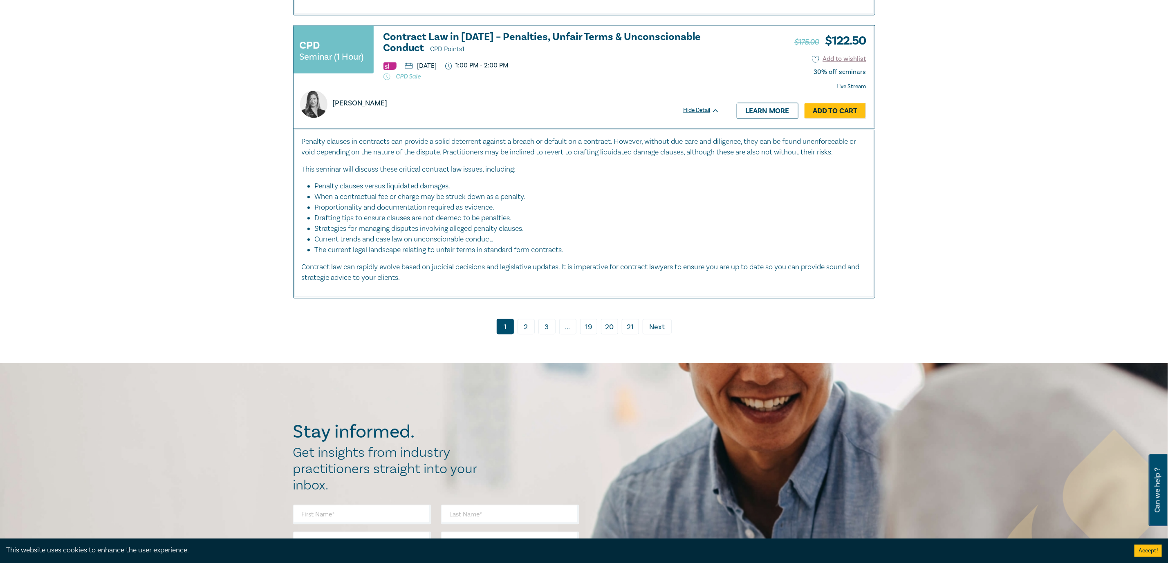
scroll to position [3572, 0]
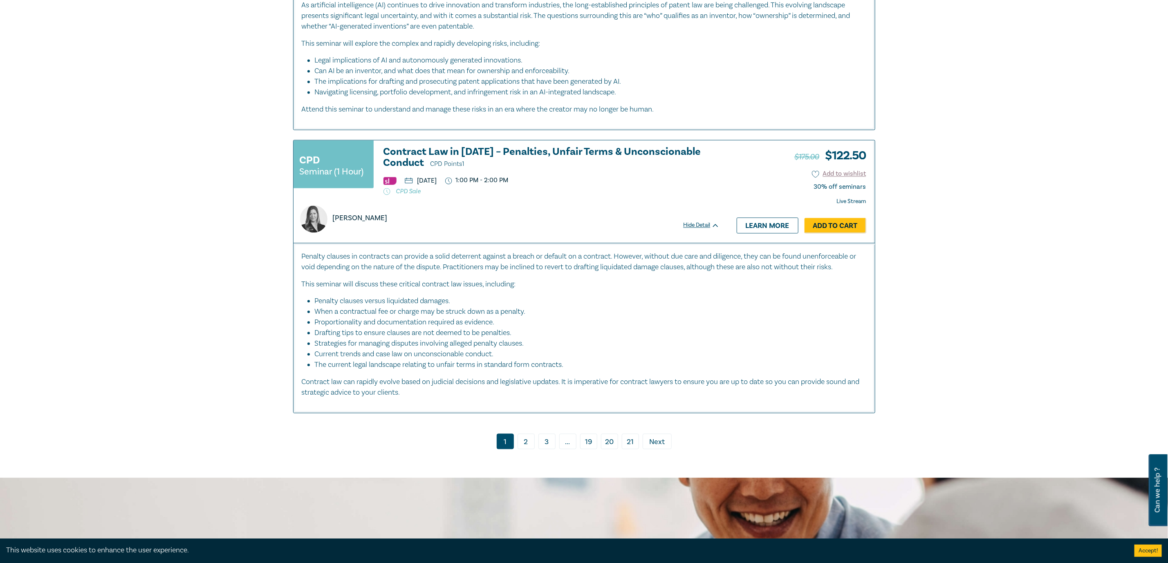
click at [583, 440] on link "19" at bounding box center [588, 442] width 17 height 16
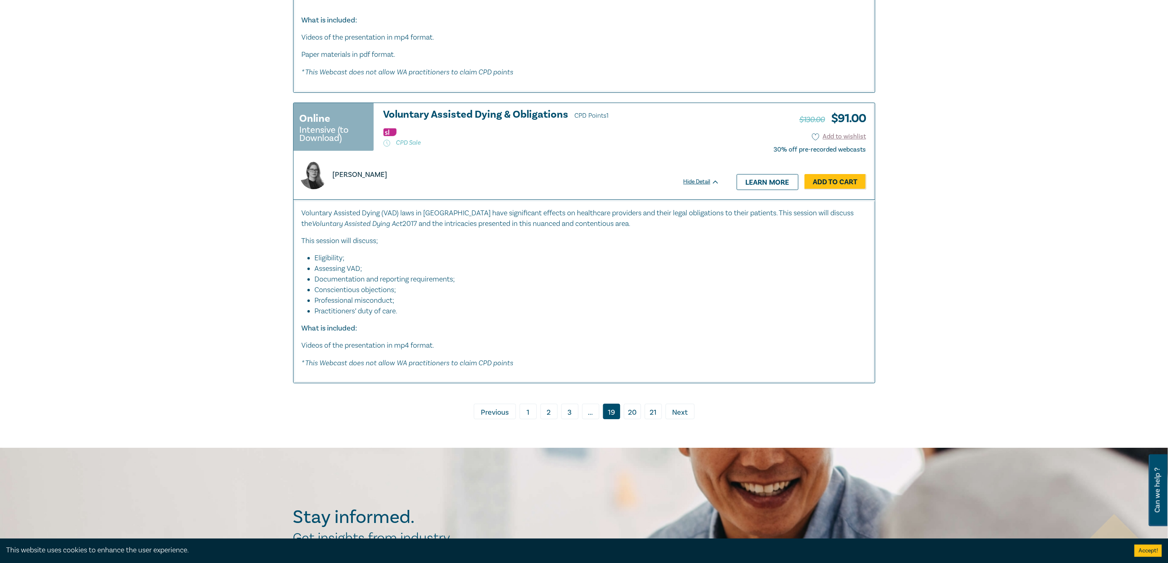
scroll to position [4367, 0]
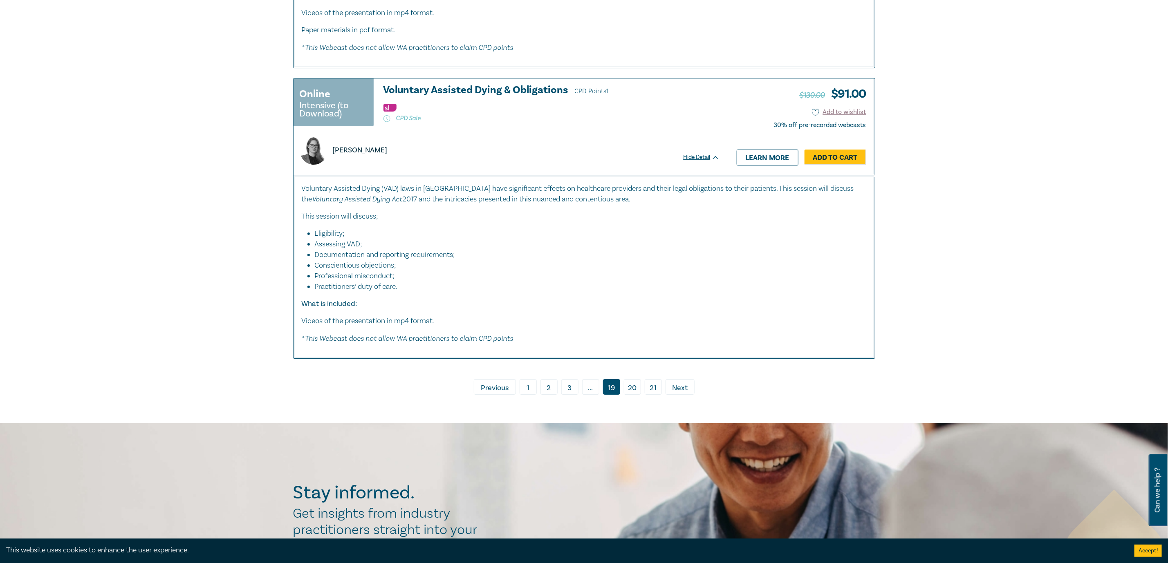
click at [497, 394] on span "Previous" at bounding box center [495, 388] width 28 height 11
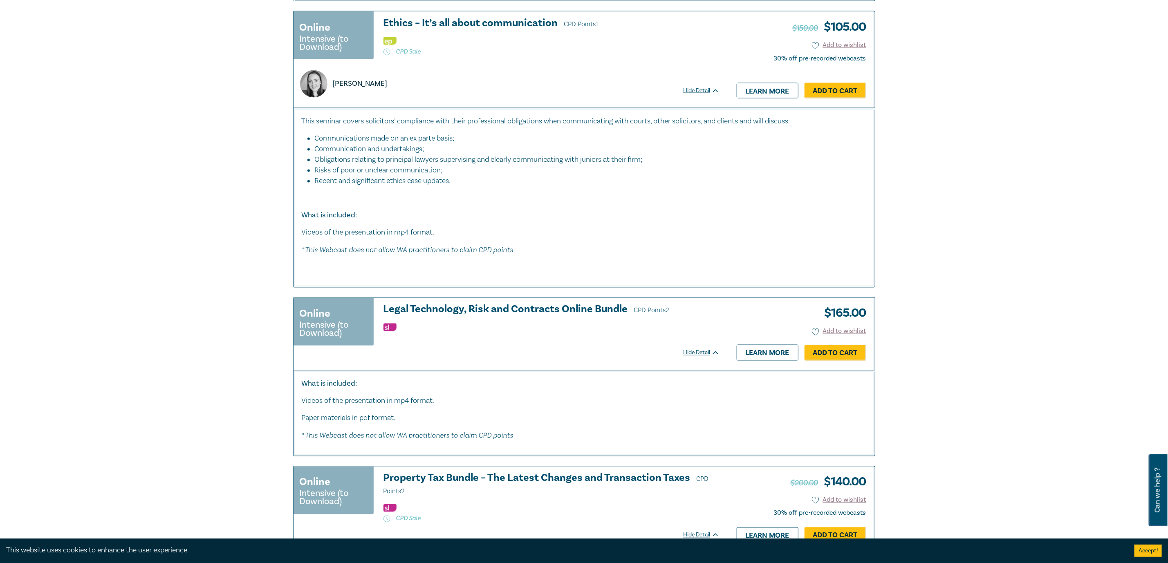
scroll to position [1165, 0]
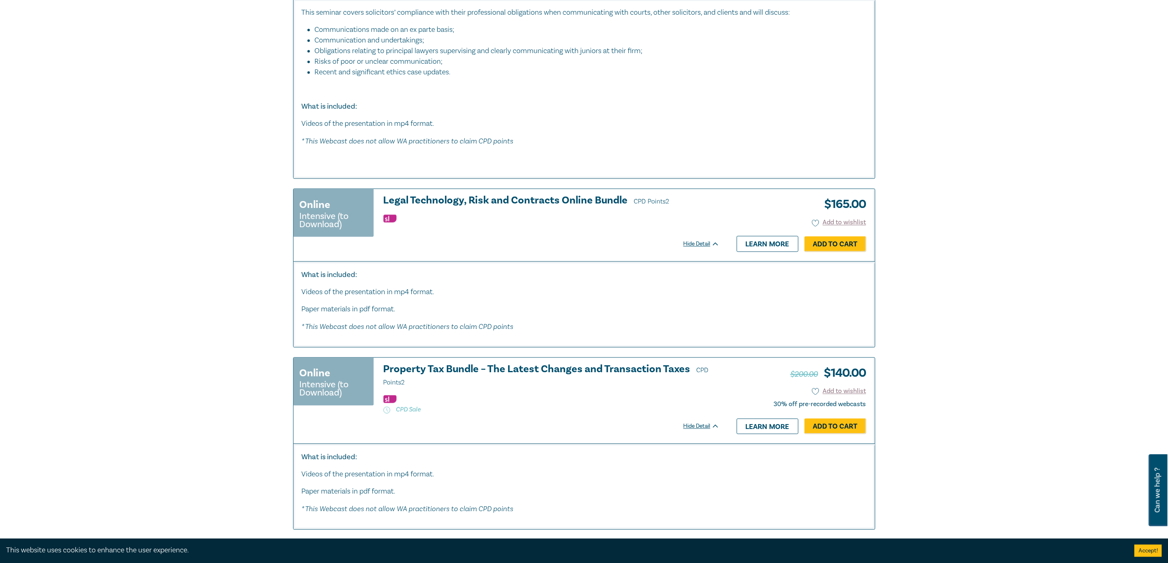
click at [608, 203] on h3 "Legal Technology, Risk and Contracts Online Bundle CPD Points 2" at bounding box center [552, 201] width 336 height 12
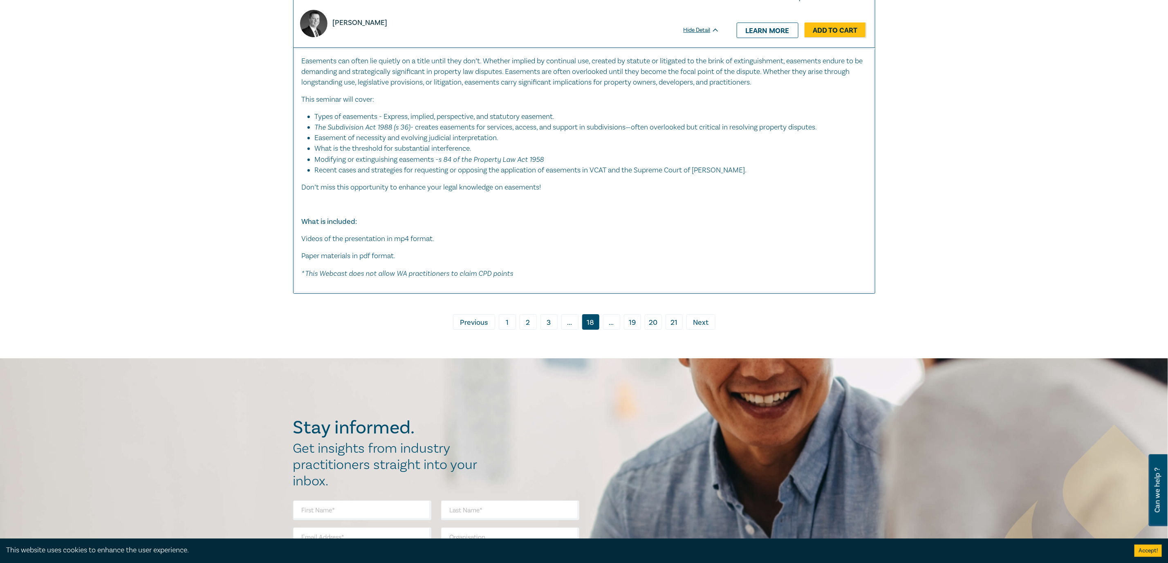
scroll to position [4402, 0]
